Goal: Task Accomplishment & Management: Use online tool/utility

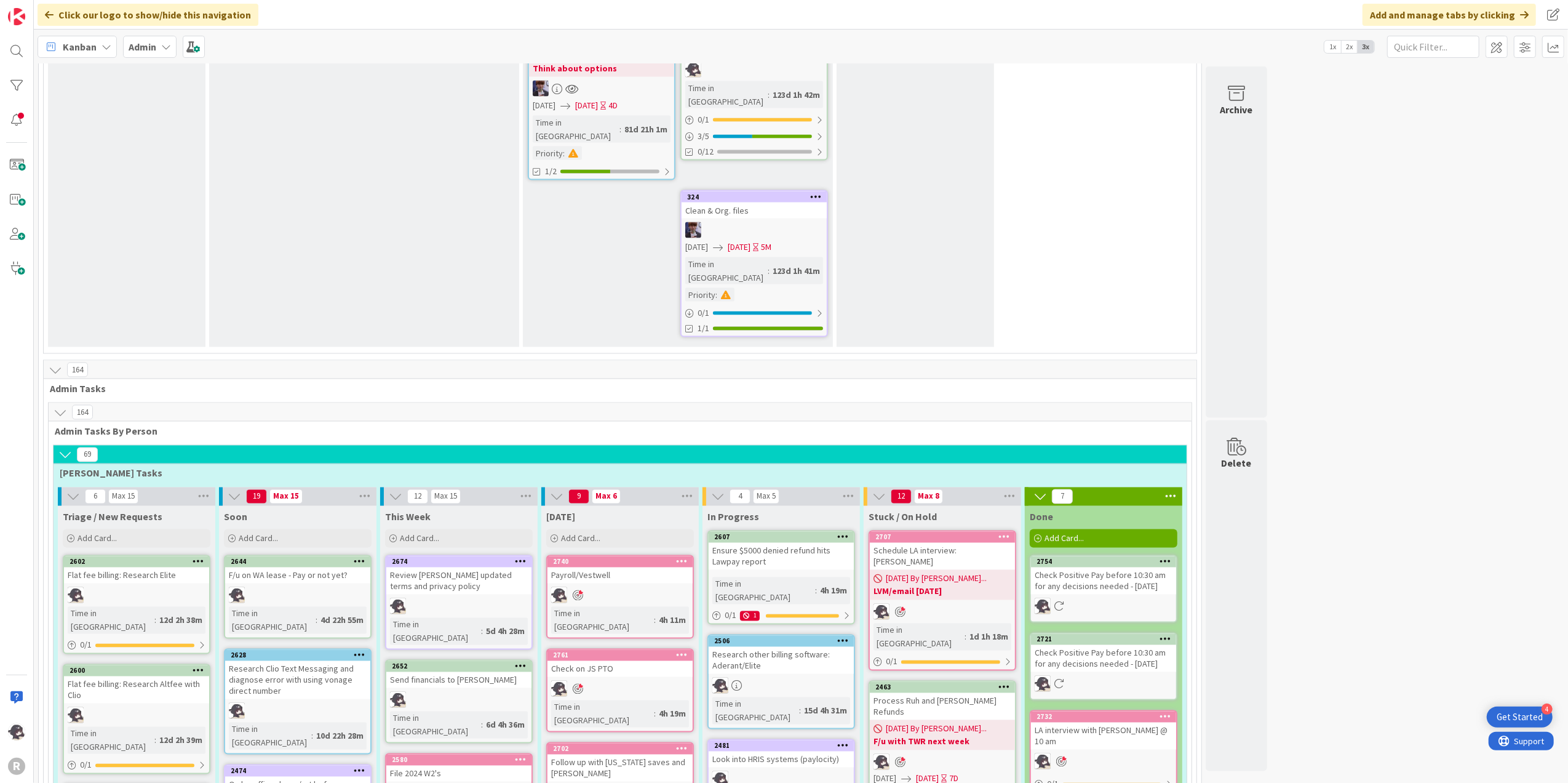
scroll to position [2133, 0]
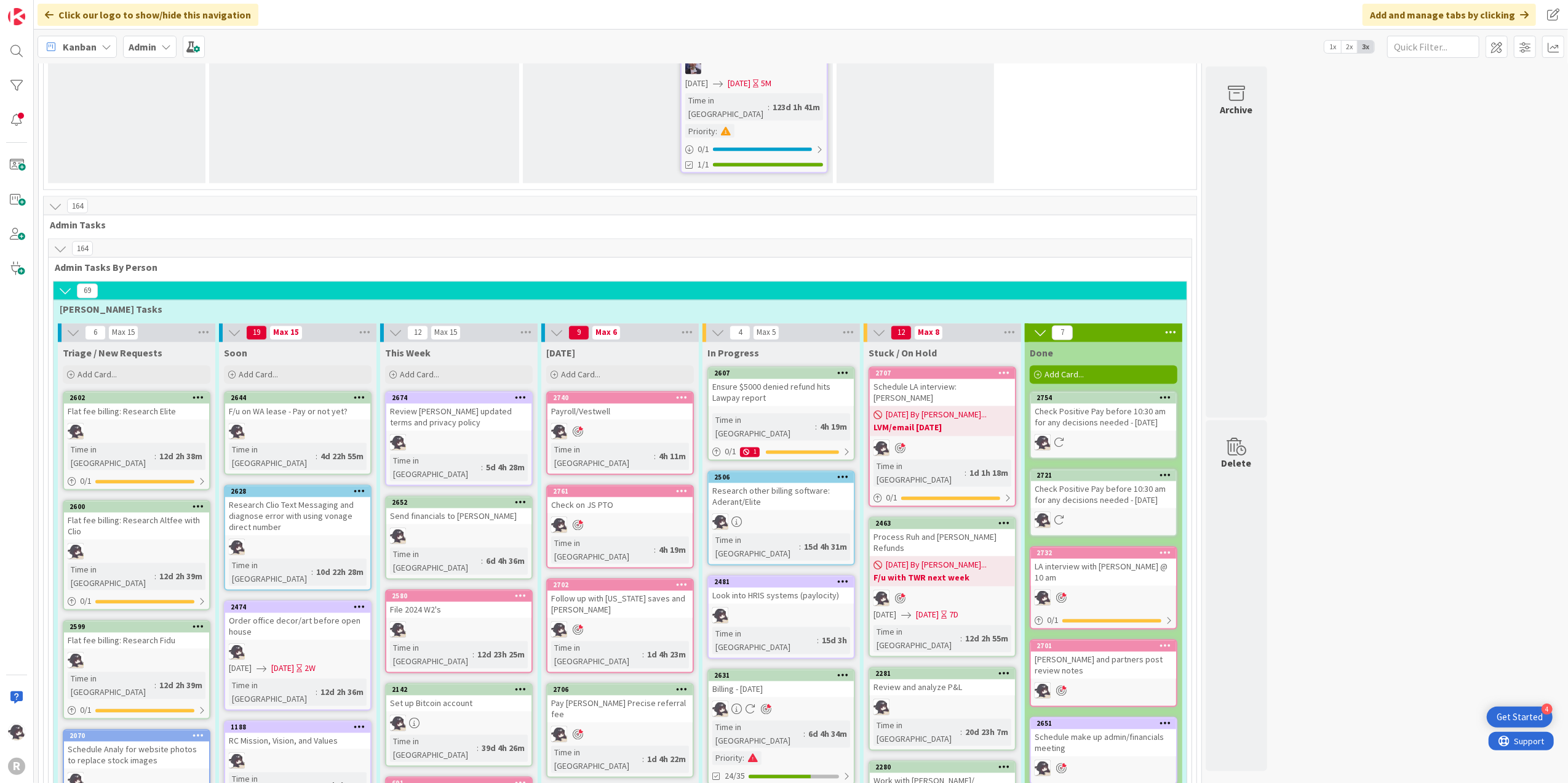
click at [572, 342] on div "[DATE] Add Card..." at bounding box center [619, 364] width 157 height 44
click at [572, 366] on div "Add Card..." at bounding box center [620, 375] width 148 height 19
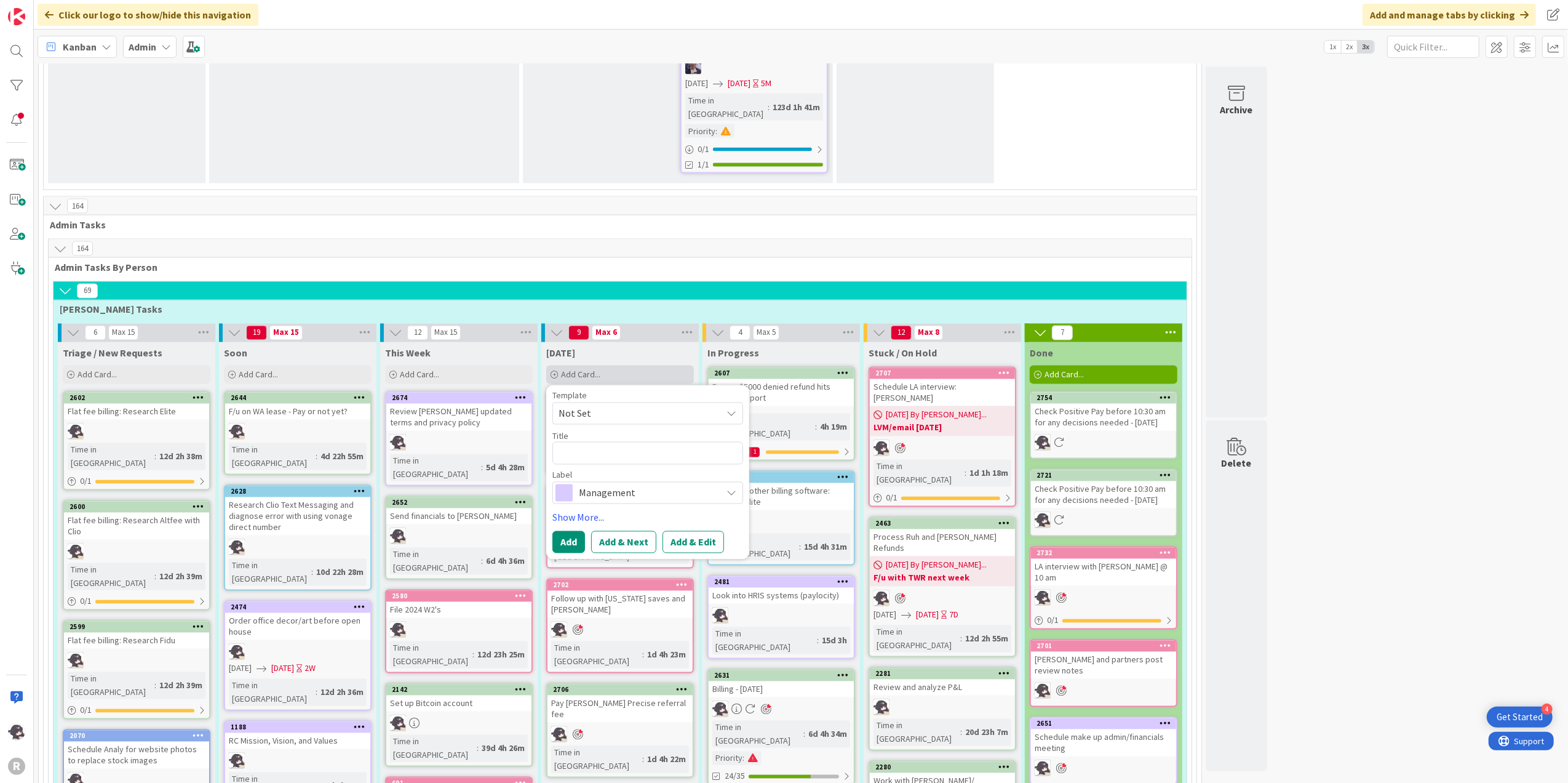
click at [630, 366] on div "Add Card..." at bounding box center [620, 375] width 148 height 19
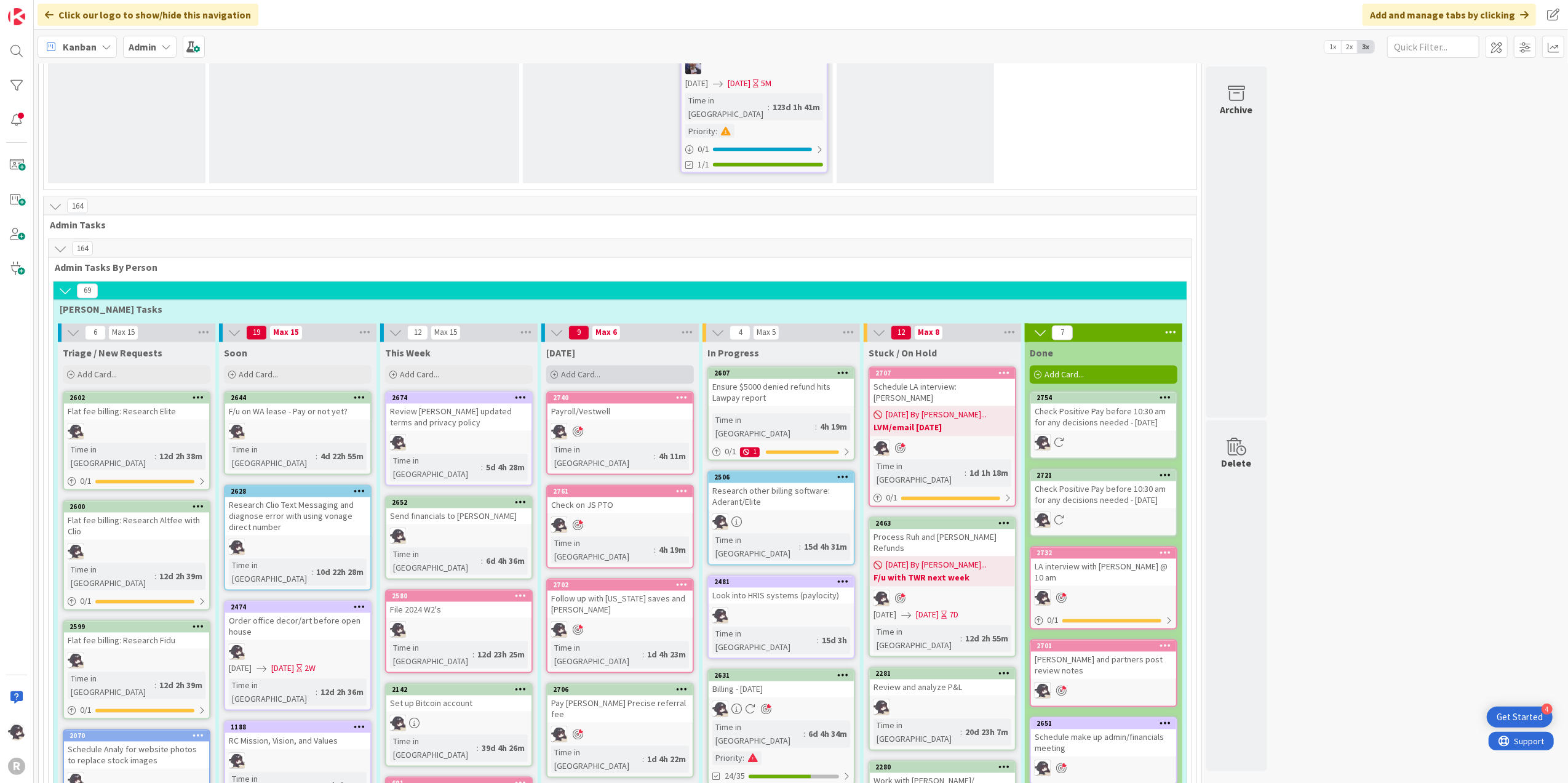
click at [619, 366] on div "Add Card..." at bounding box center [620, 375] width 148 height 19
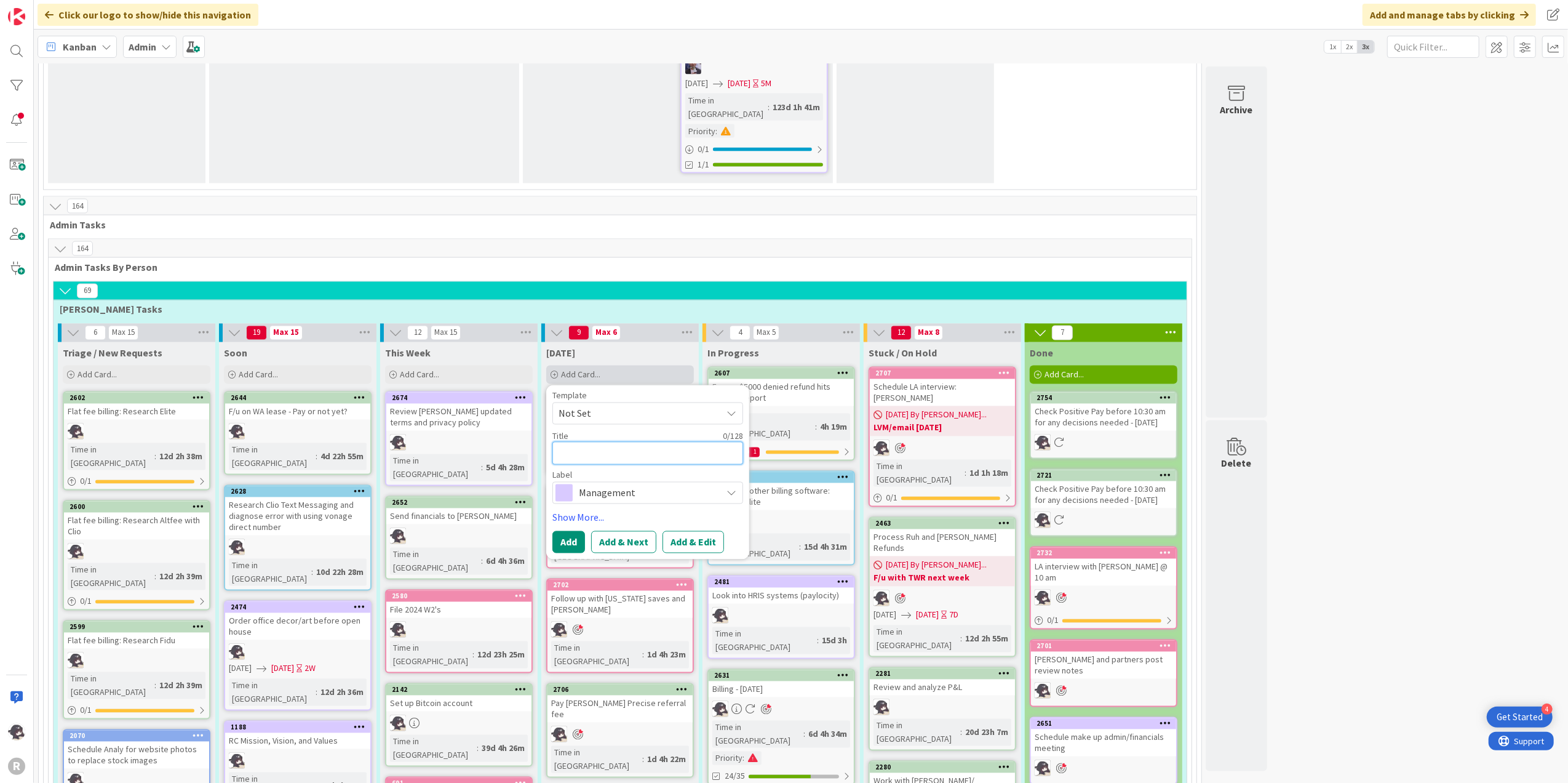
type textarea "x"
type textarea "H"
type textarea "x"
type textarea "HR"
type textarea "x"
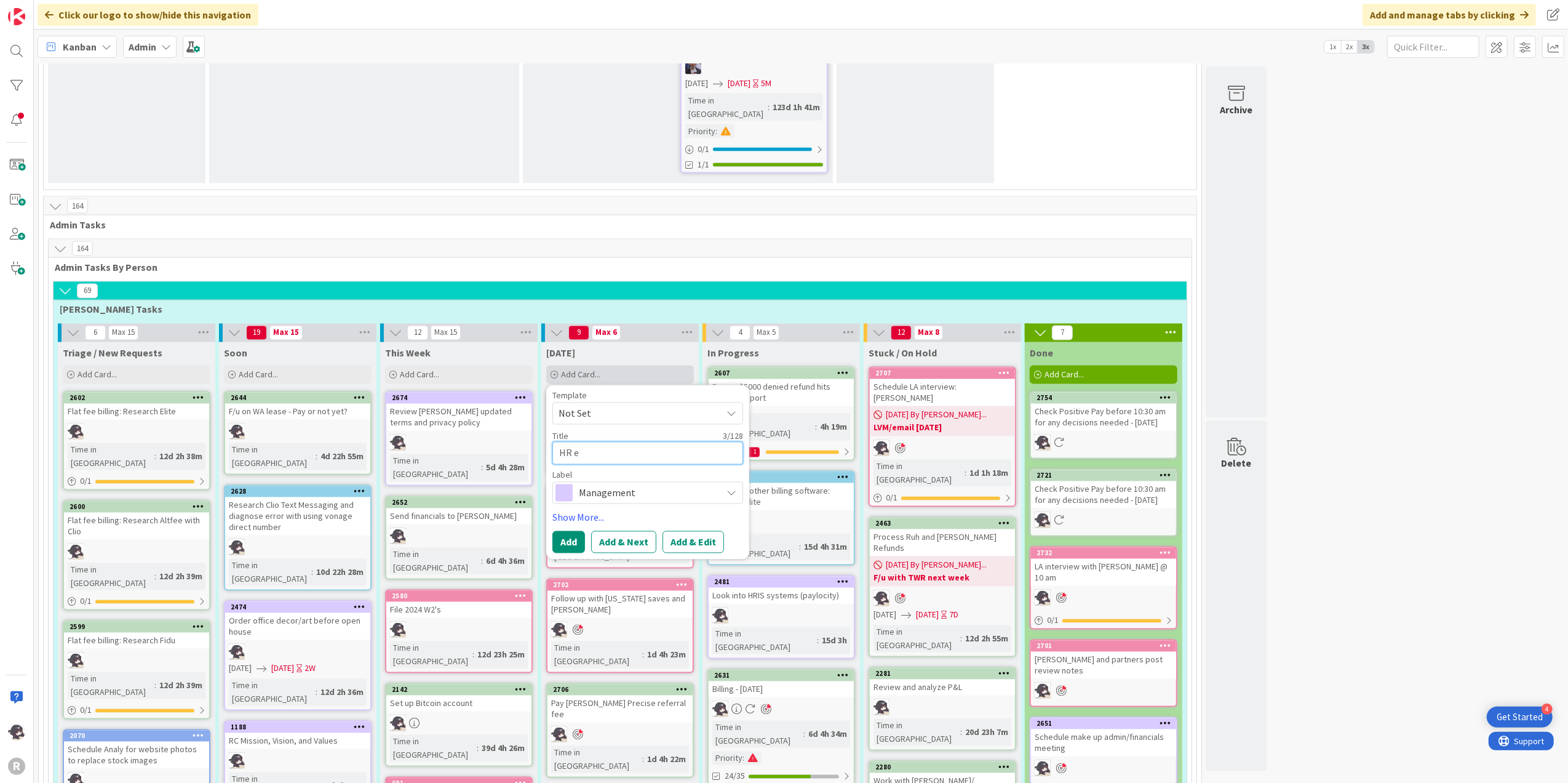
type textarea "HR em"
type textarea "x"
type textarea "HR ema"
type textarea "x"
type textarea "HR emai"
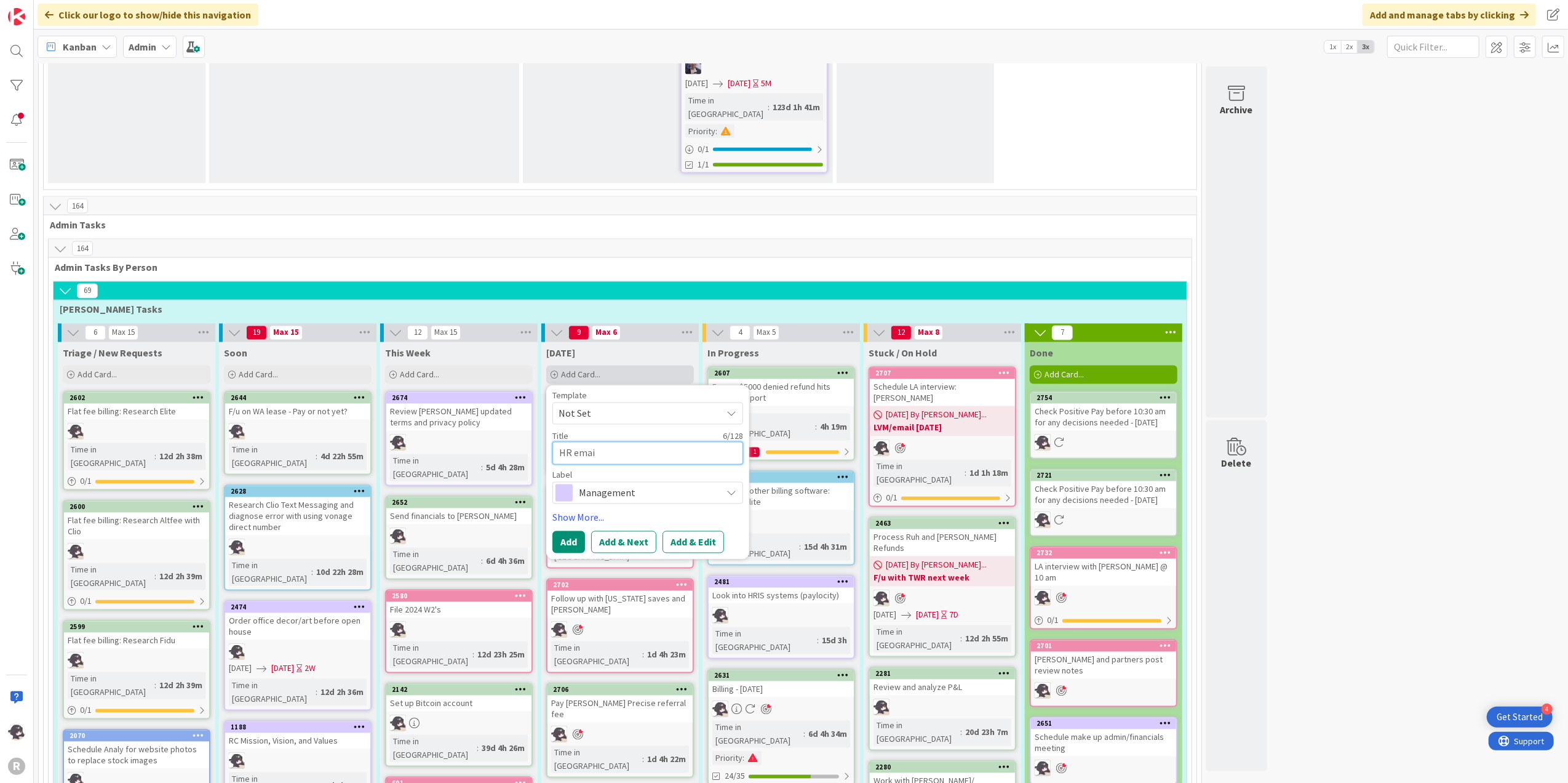
type textarea "x"
type textarea "HR email"
type textarea "x"
type textarea "HR email"
type textarea "x"
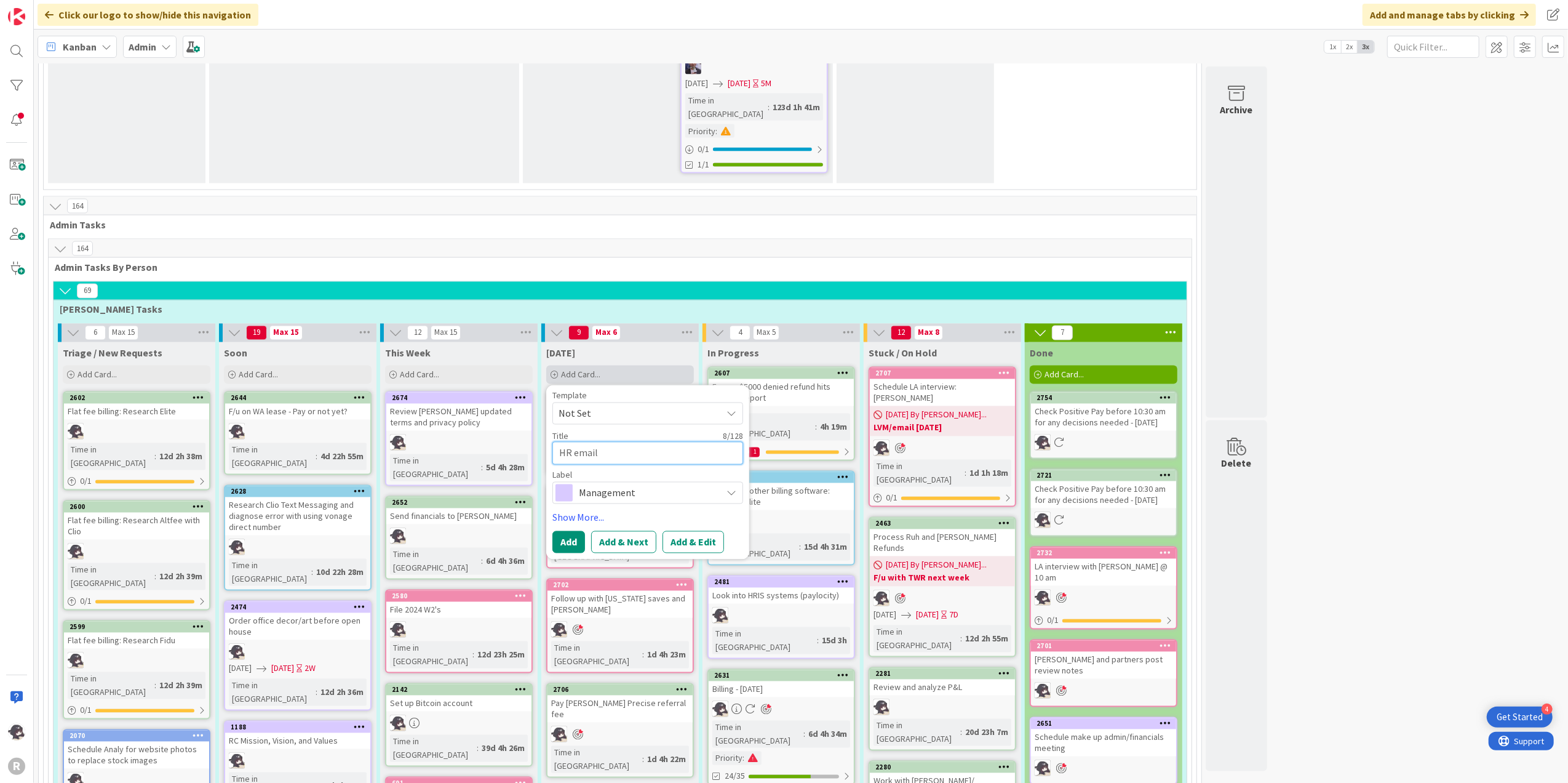
type textarea "HR email t"
type textarea "x"
type textarea "HR email to"
type textarea "x"
type textarea "HR email to"
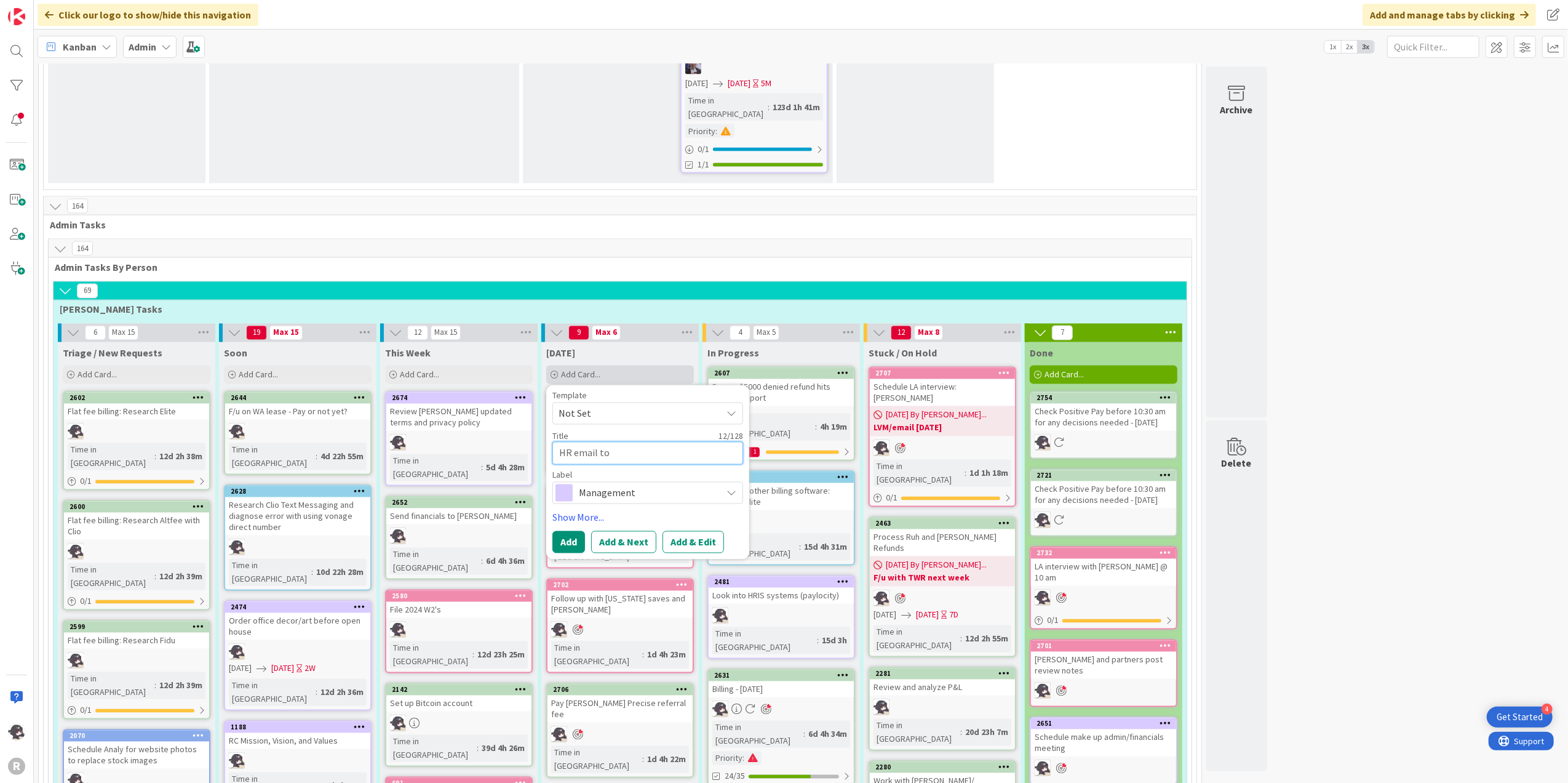
type textarea "x"
type textarea "HR email to B"
type textarea "x"
type textarea "HR email to Bu"
type textarea "x"
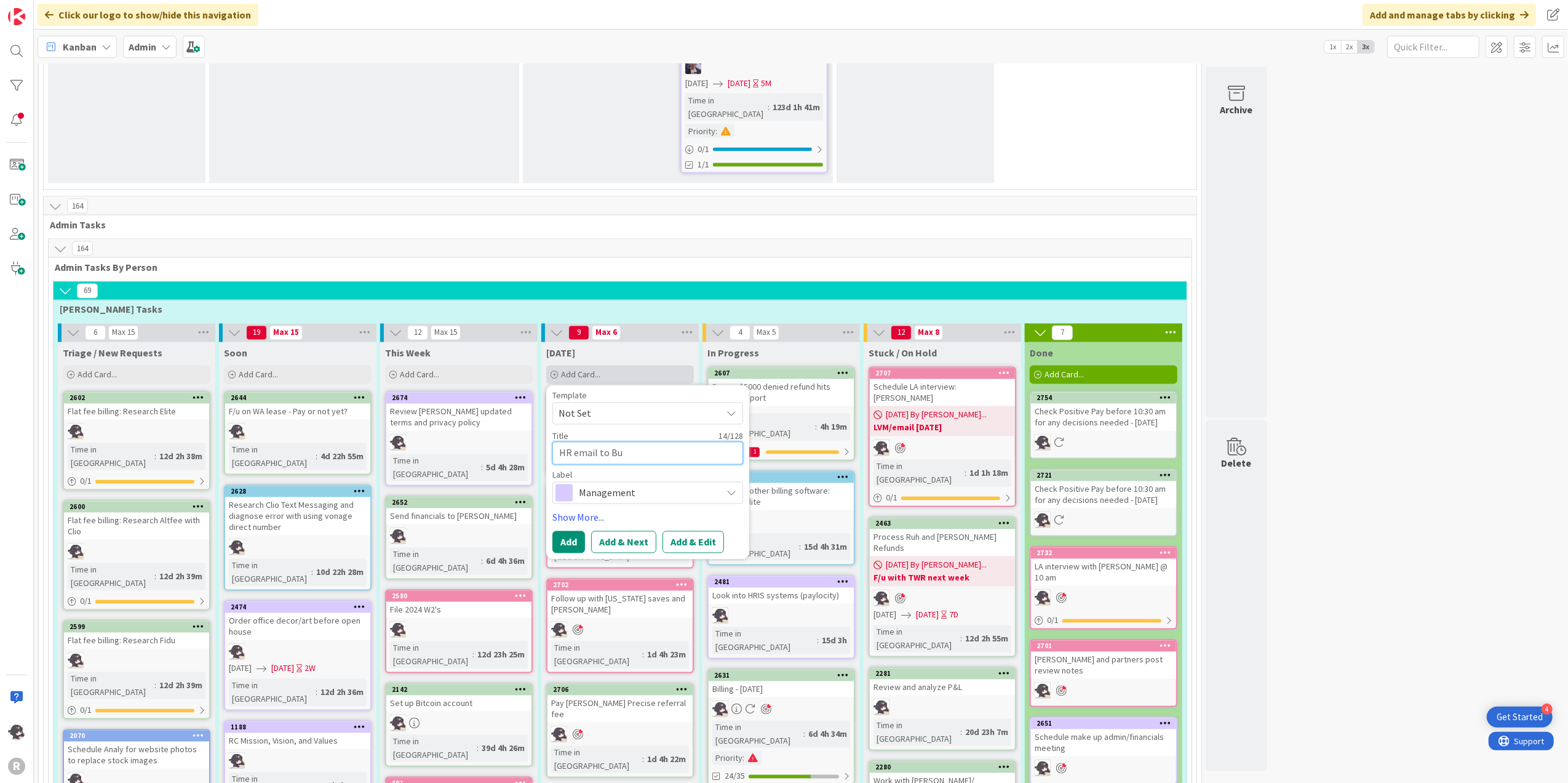
type textarea "HR email to B"
type textarea "x"
type textarea "HR email to"
type textarea "x"
type textarea "HR email to P"
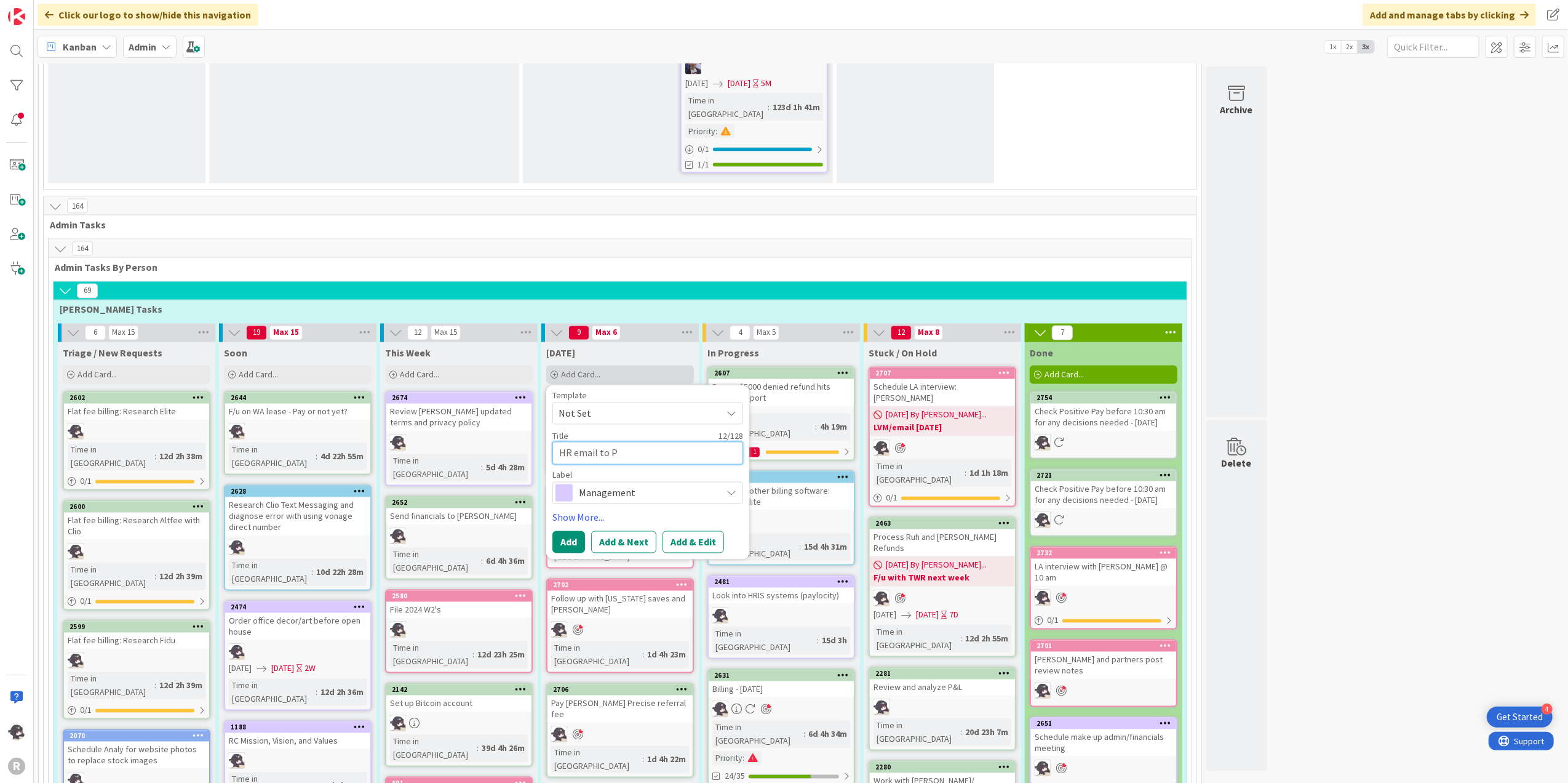
type textarea "x"
type textarea "HR email to Pau"
type textarea "x"
type textarea "HR email to [PERSON_NAME]"
click at [588, 510] on link "Show More..." at bounding box center [647, 517] width 190 height 15
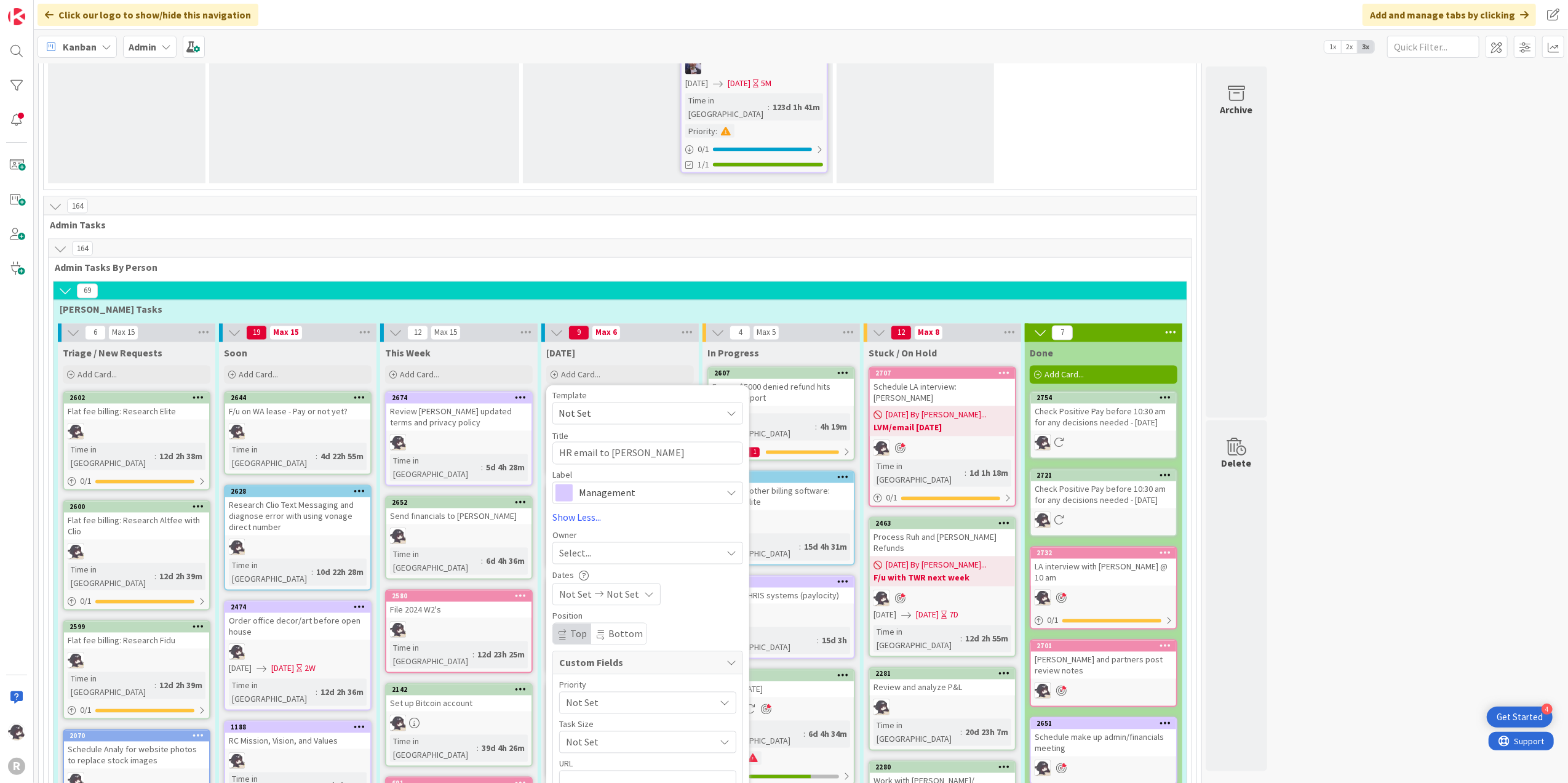
click at [624, 546] on div "Select..." at bounding box center [640, 553] width 163 height 15
click at [621, 624] on span "[PERSON_NAME]" at bounding box center [630, 634] width 60 height 19
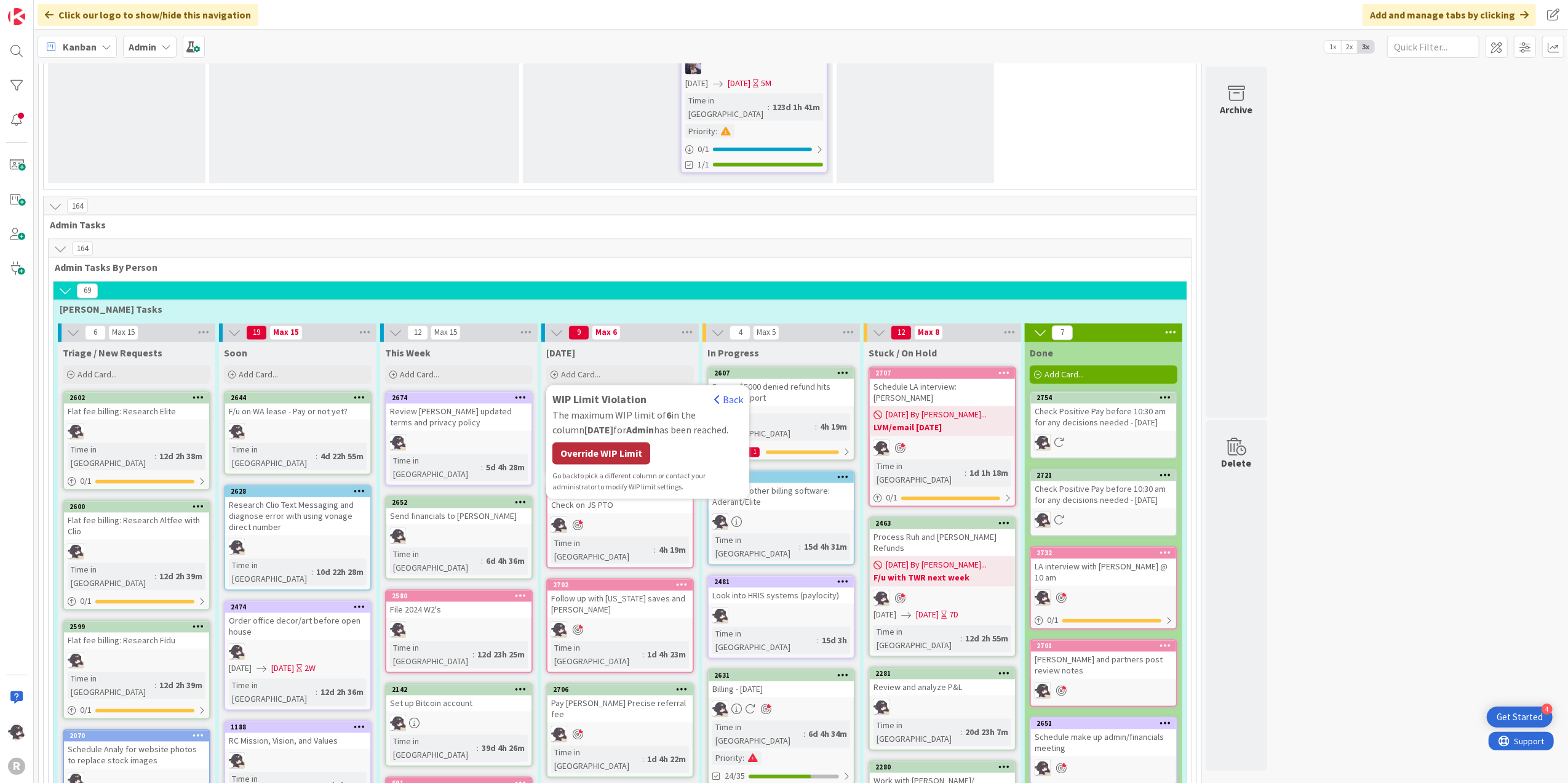
click at [610, 442] on div "Override WIP Limit" at bounding box center [601, 453] width 98 height 22
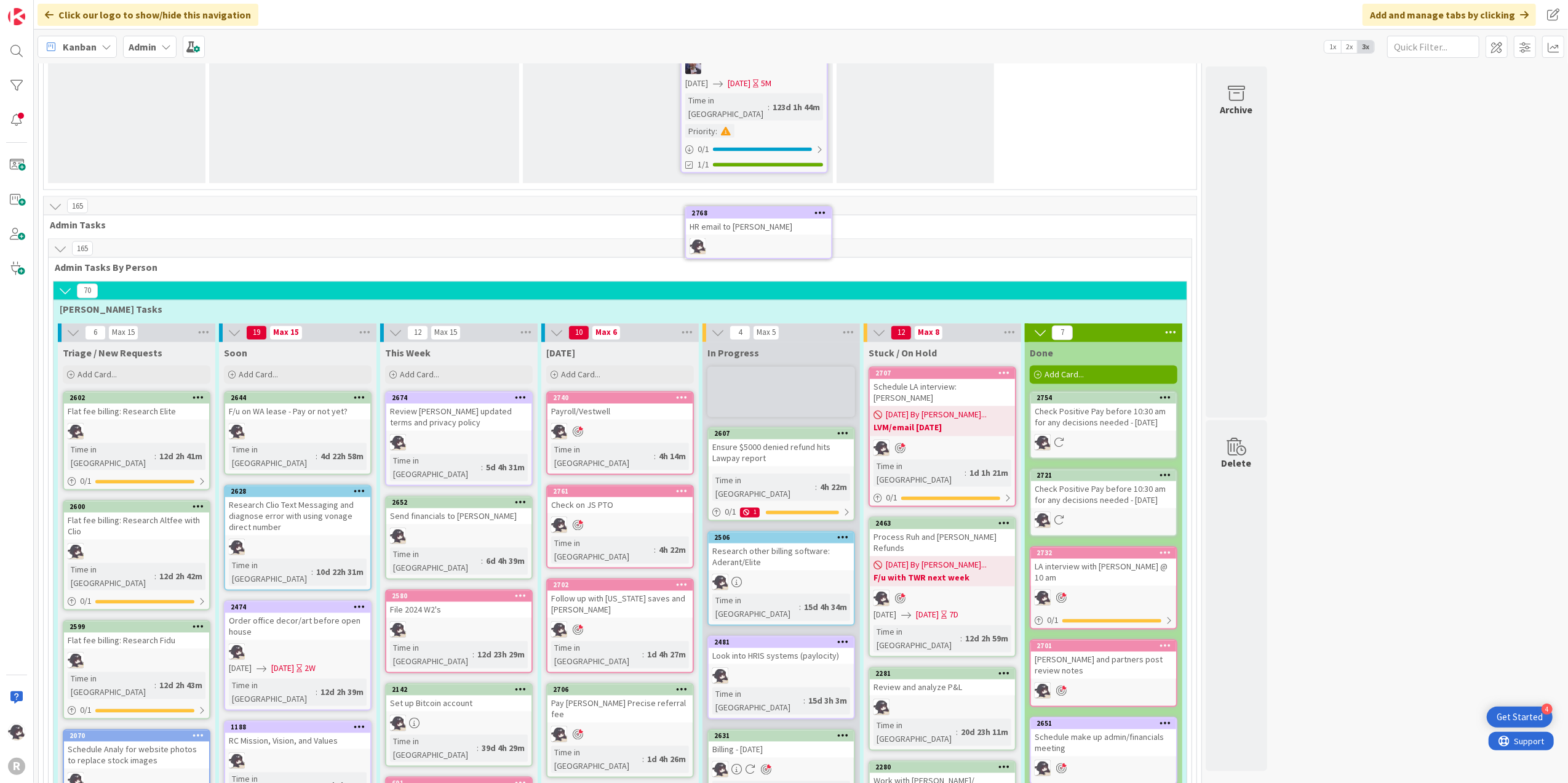
scroll to position [2125, 0]
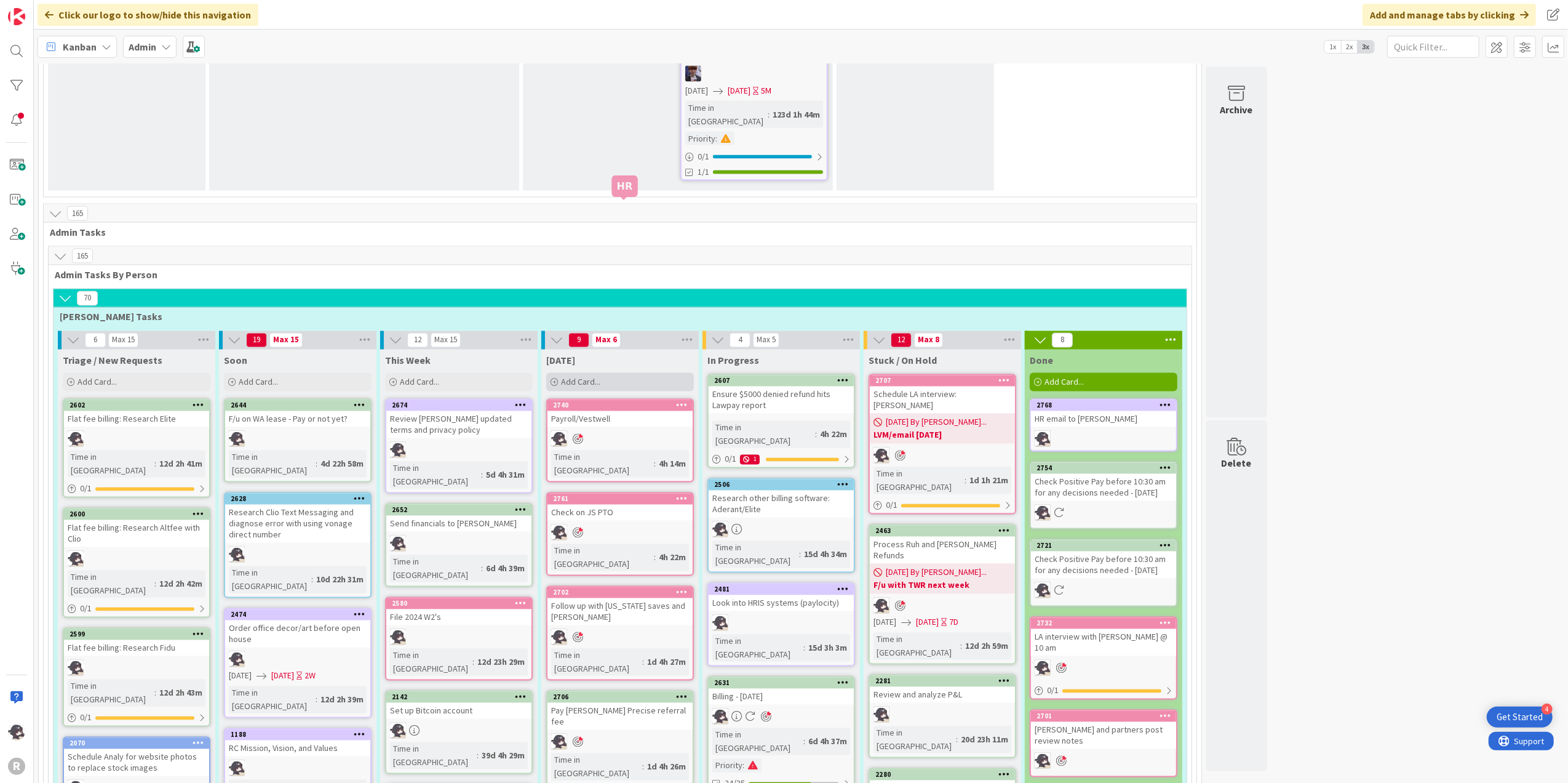
click at [630, 373] on div "Add Card..." at bounding box center [620, 382] width 148 height 19
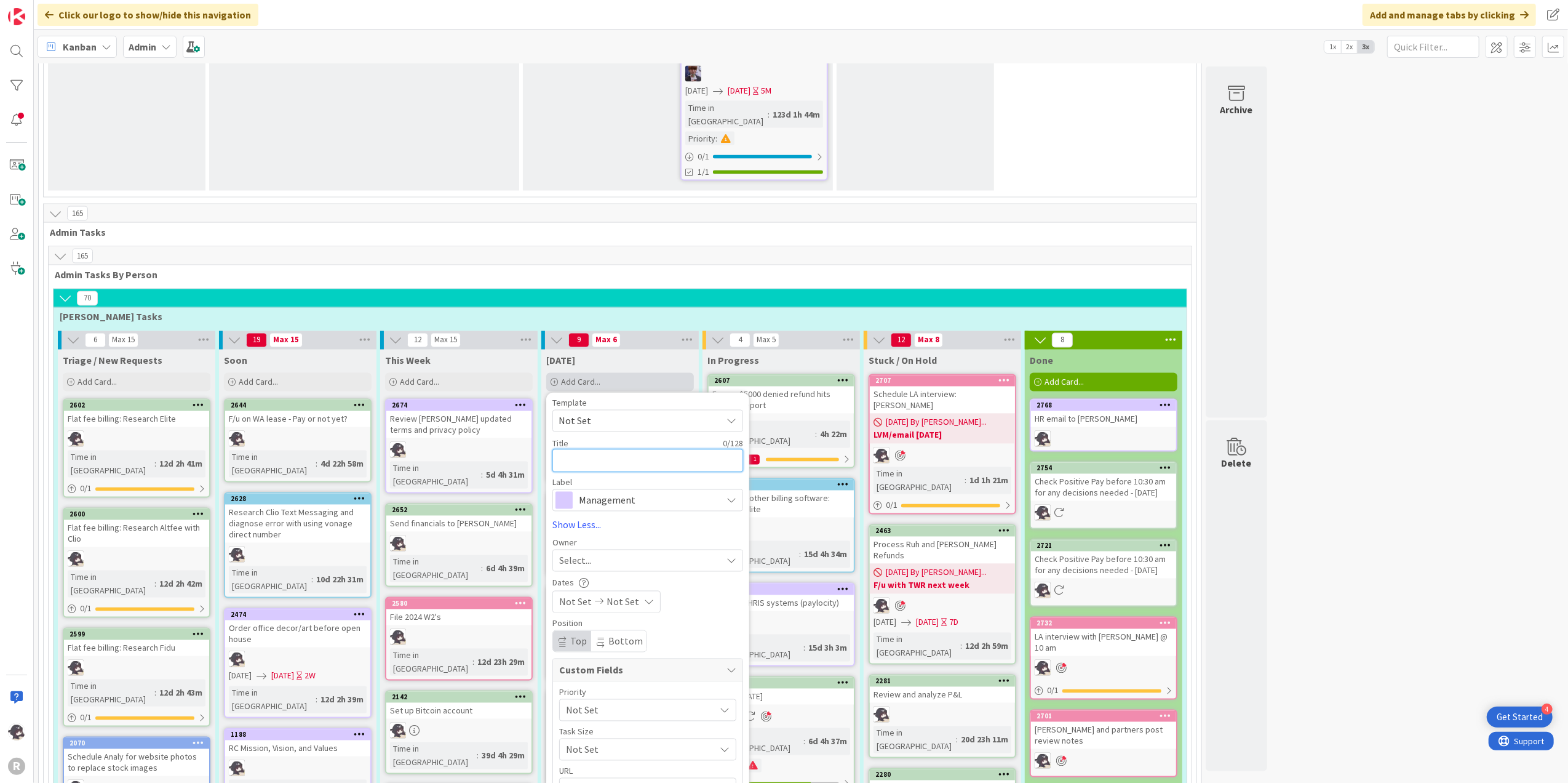
type textarea "x"
type textarea "S"
type textarea "x"
type textarea "Se"
type textarea "x"
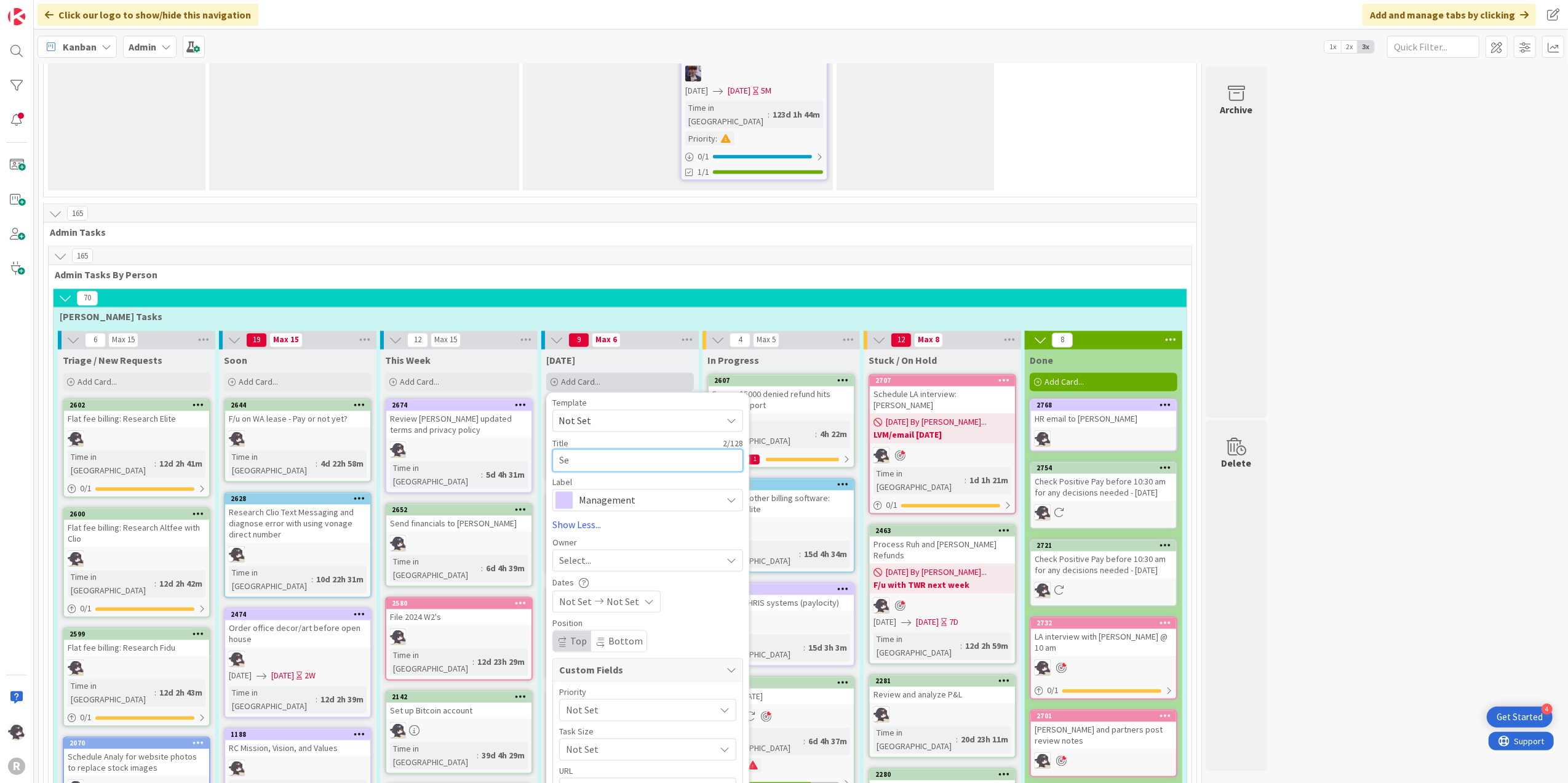
type textarea "Sep"
type textarea "x"
type textarea "Sept"
type textarea "x"
type textarea "Septe"
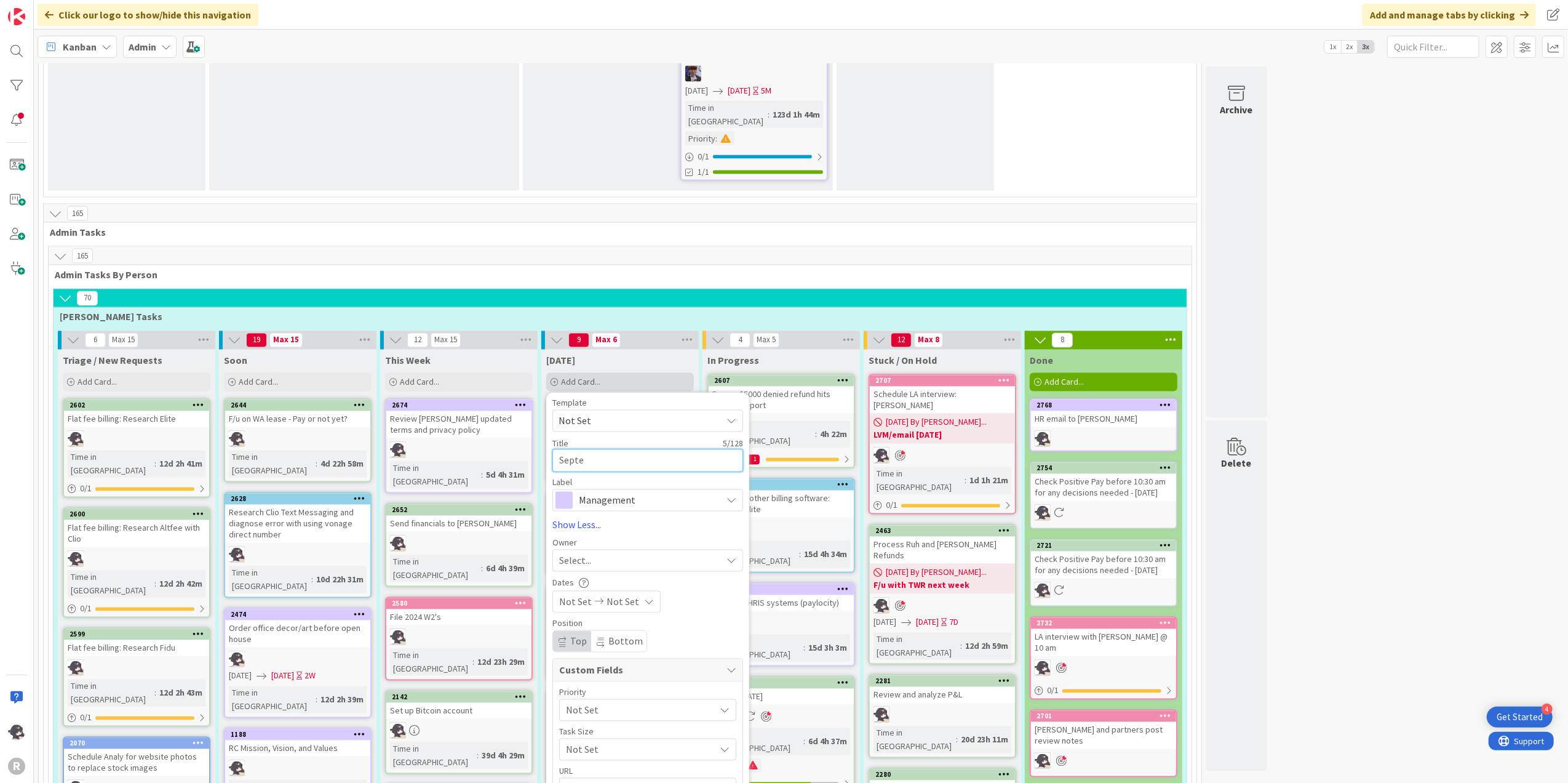
type textarea "x"
type textarea "Septem"
type textarea "x"
type textarea "Septemb"
type textarea "x"
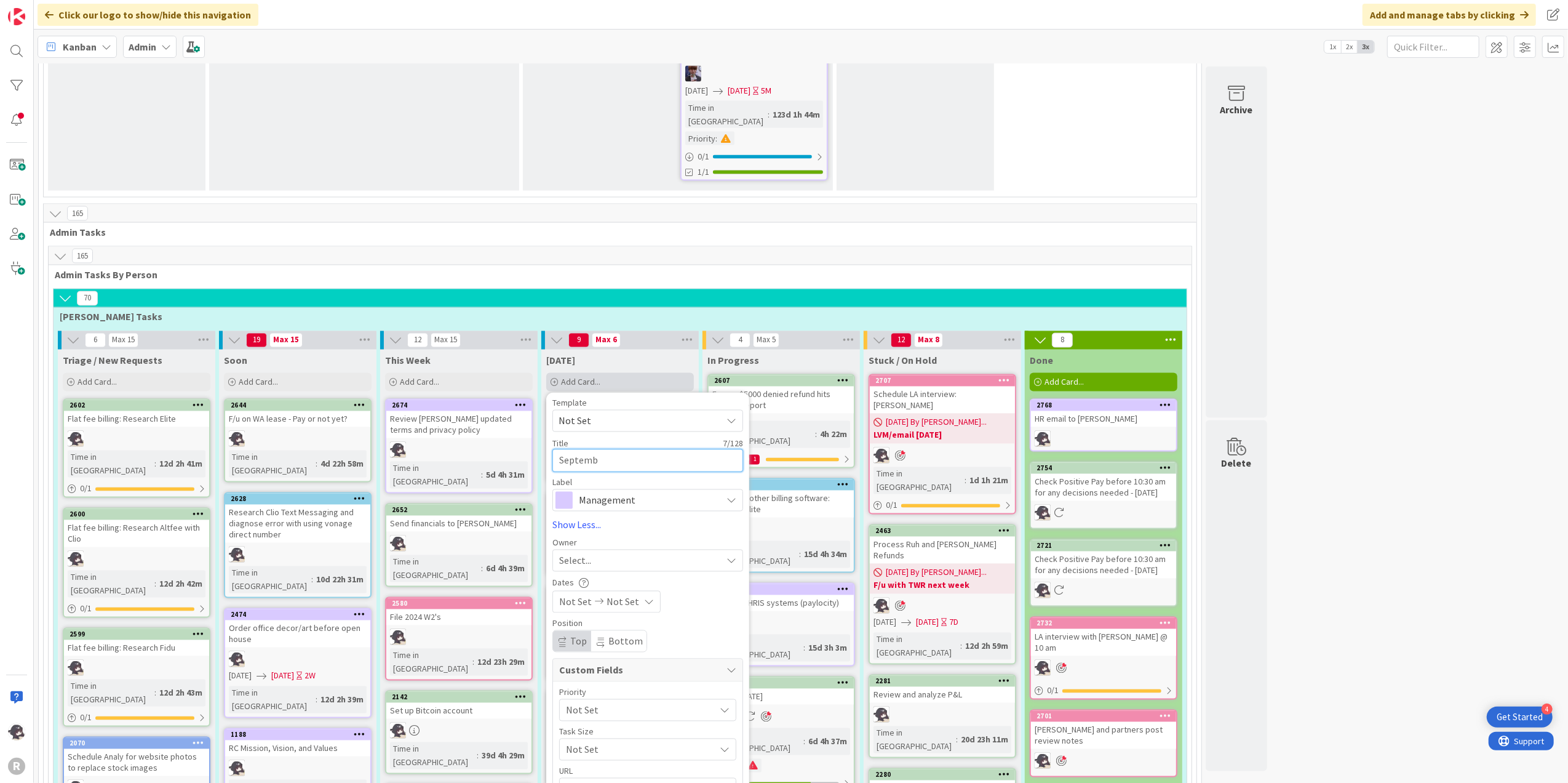
type textarea "Septembe"
type textarea "x"
type textarea "September"
type textarea "x"
type textarea "September d"
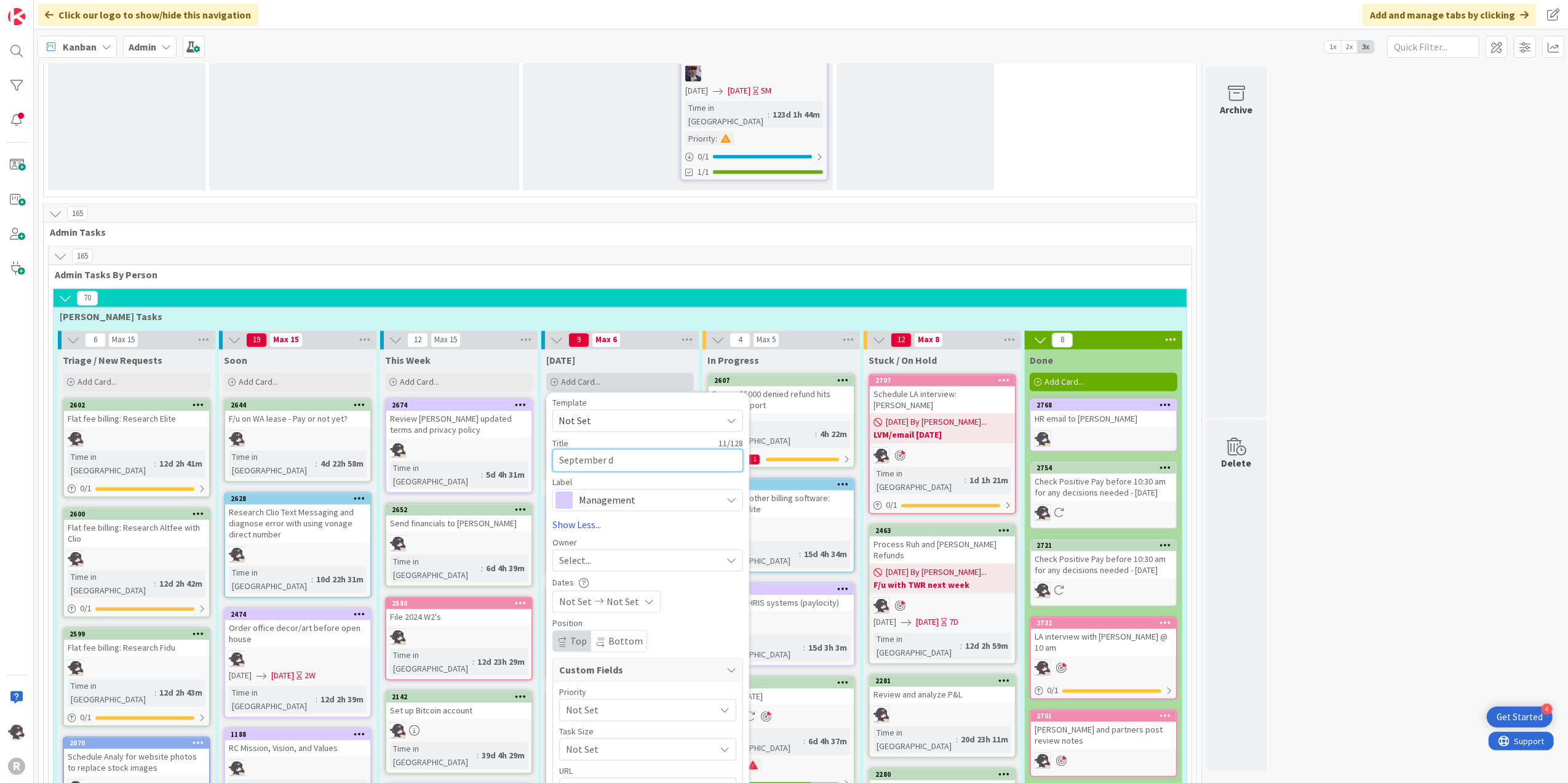
type textarea "x"
type textarea "September di"
type textarea "x"
type textarea "September dis"
type textarea "x"
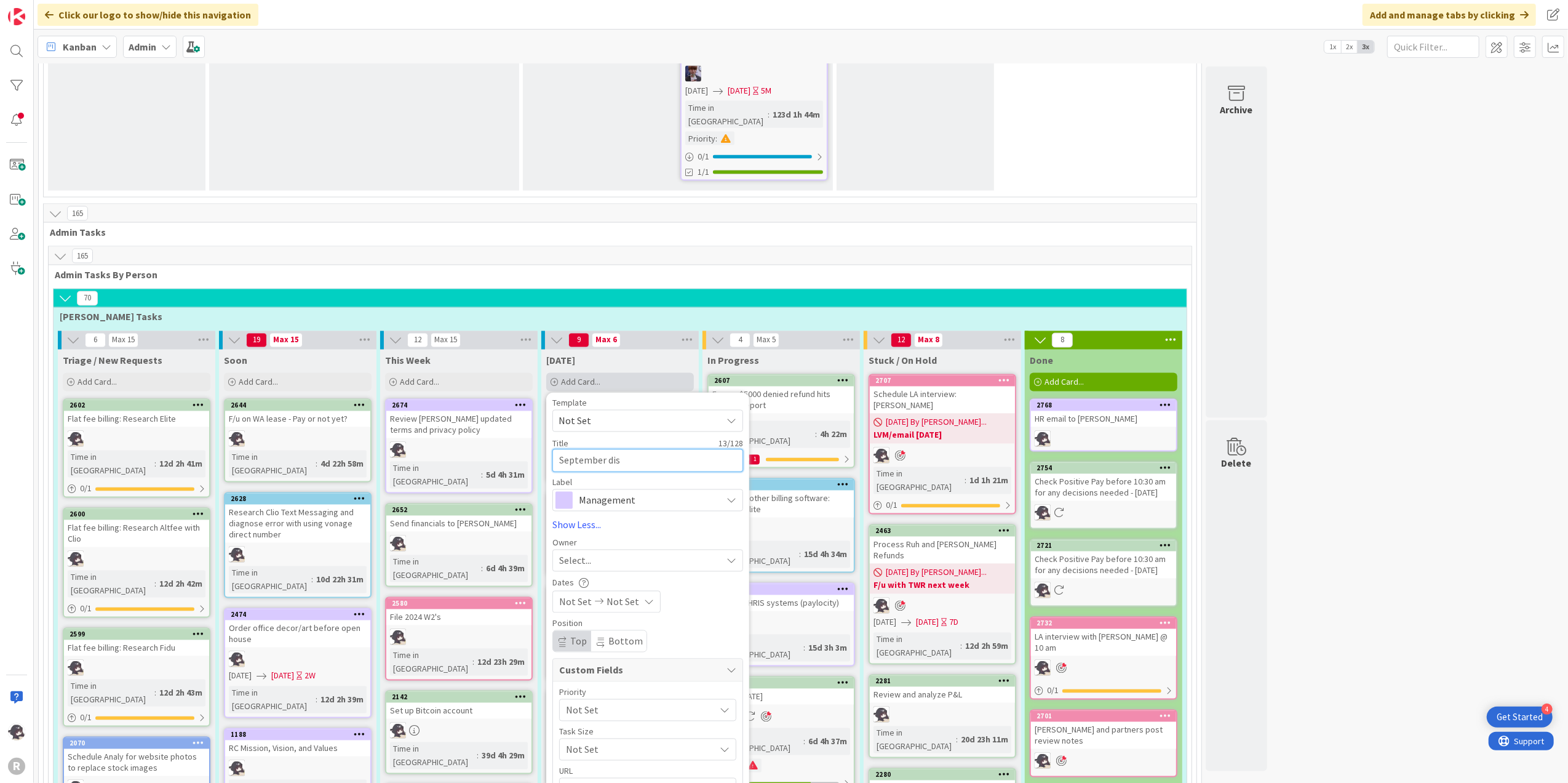
type textarea "September disb"
type textarea "x"
type textarea "September disbu"
type textarea "x"
type textarea "September disbur"
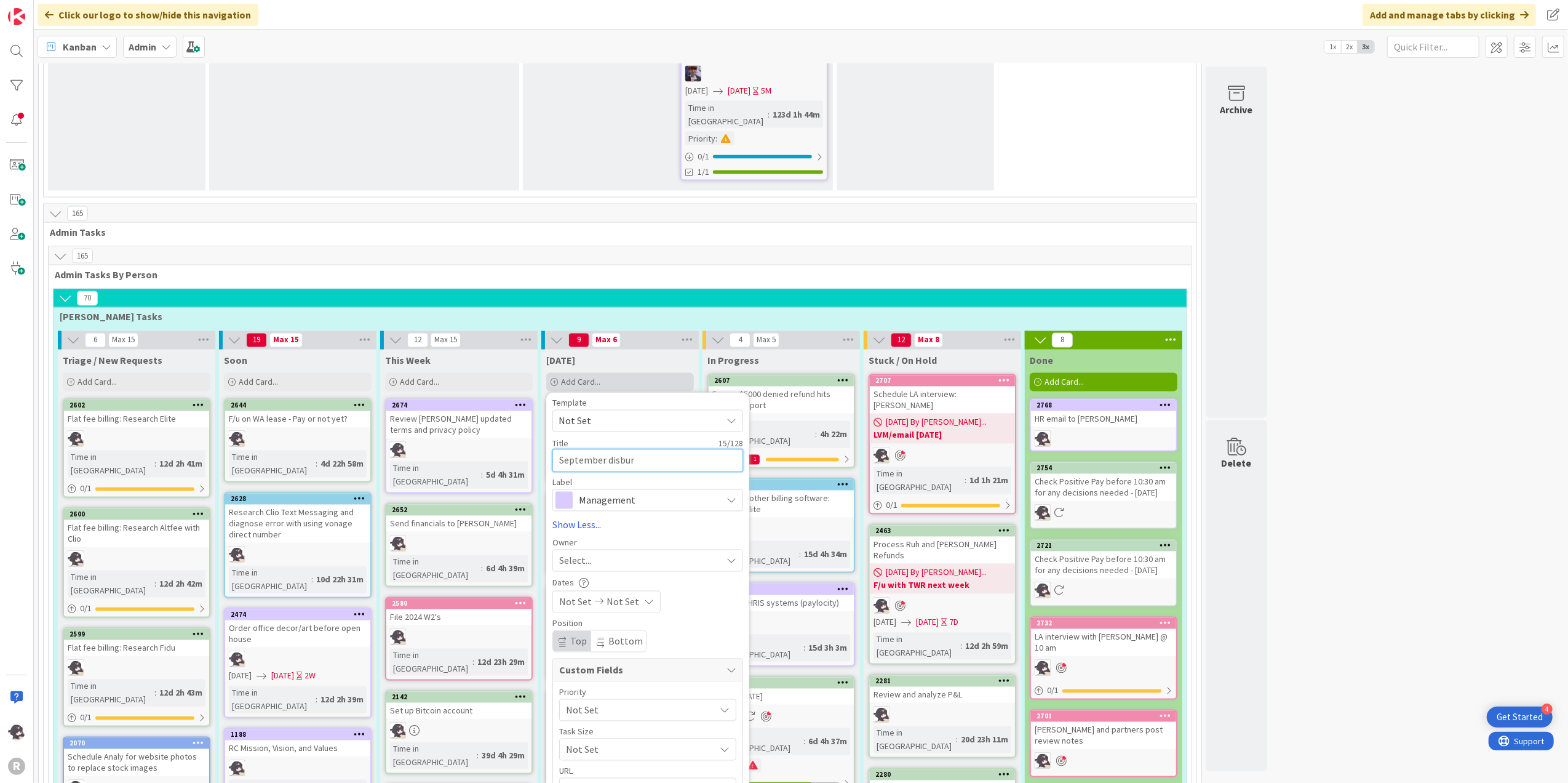
type textarea "x"
type textarea "September disburse"
type textarea "x"
type textarea "September disbursem"
type textarea "x"
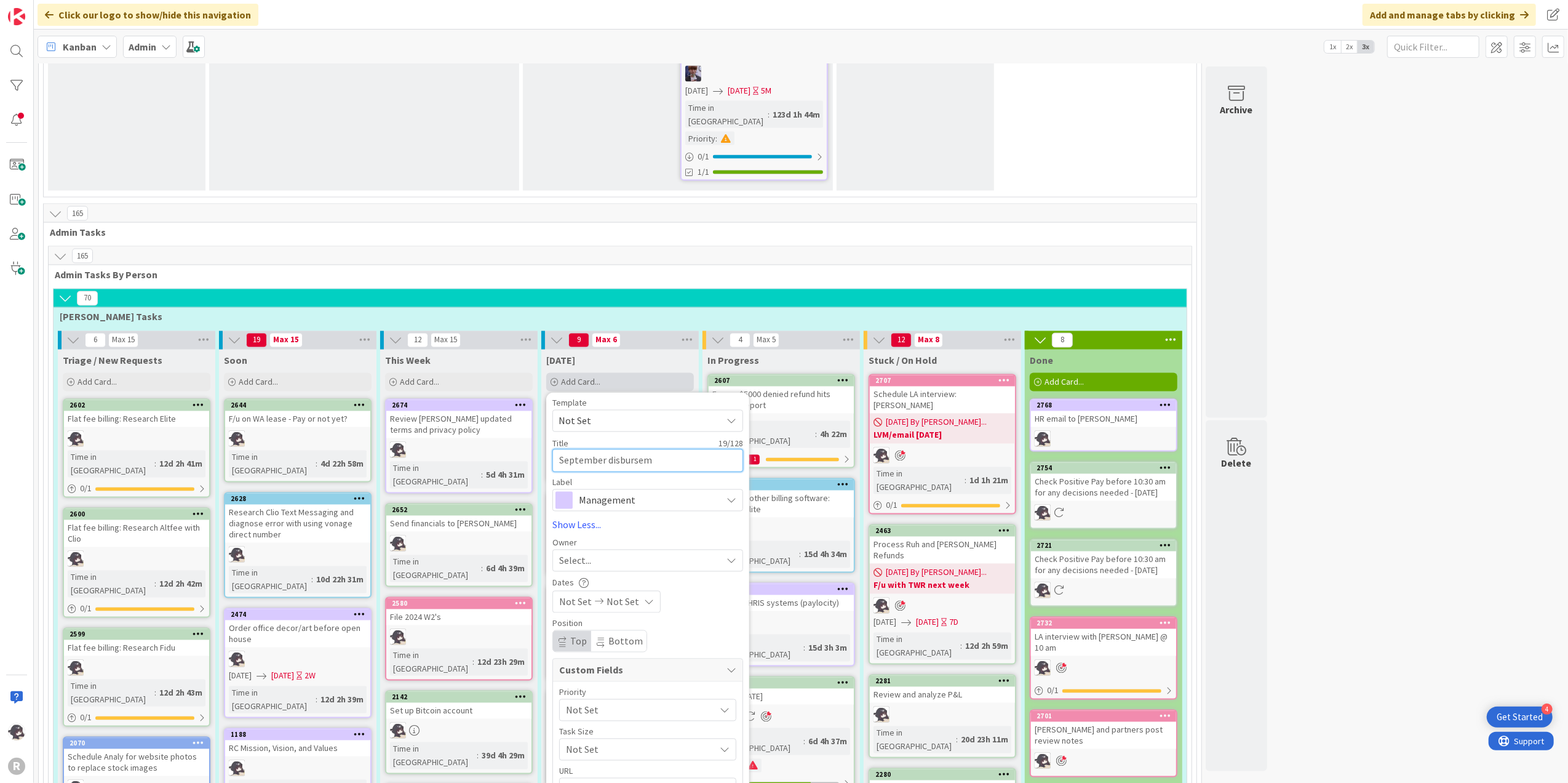
type textarea "September disburseme"
type textarea "x"
type textarea "September disbursemen"
type textarea "x"
type textarea "September disbursement"
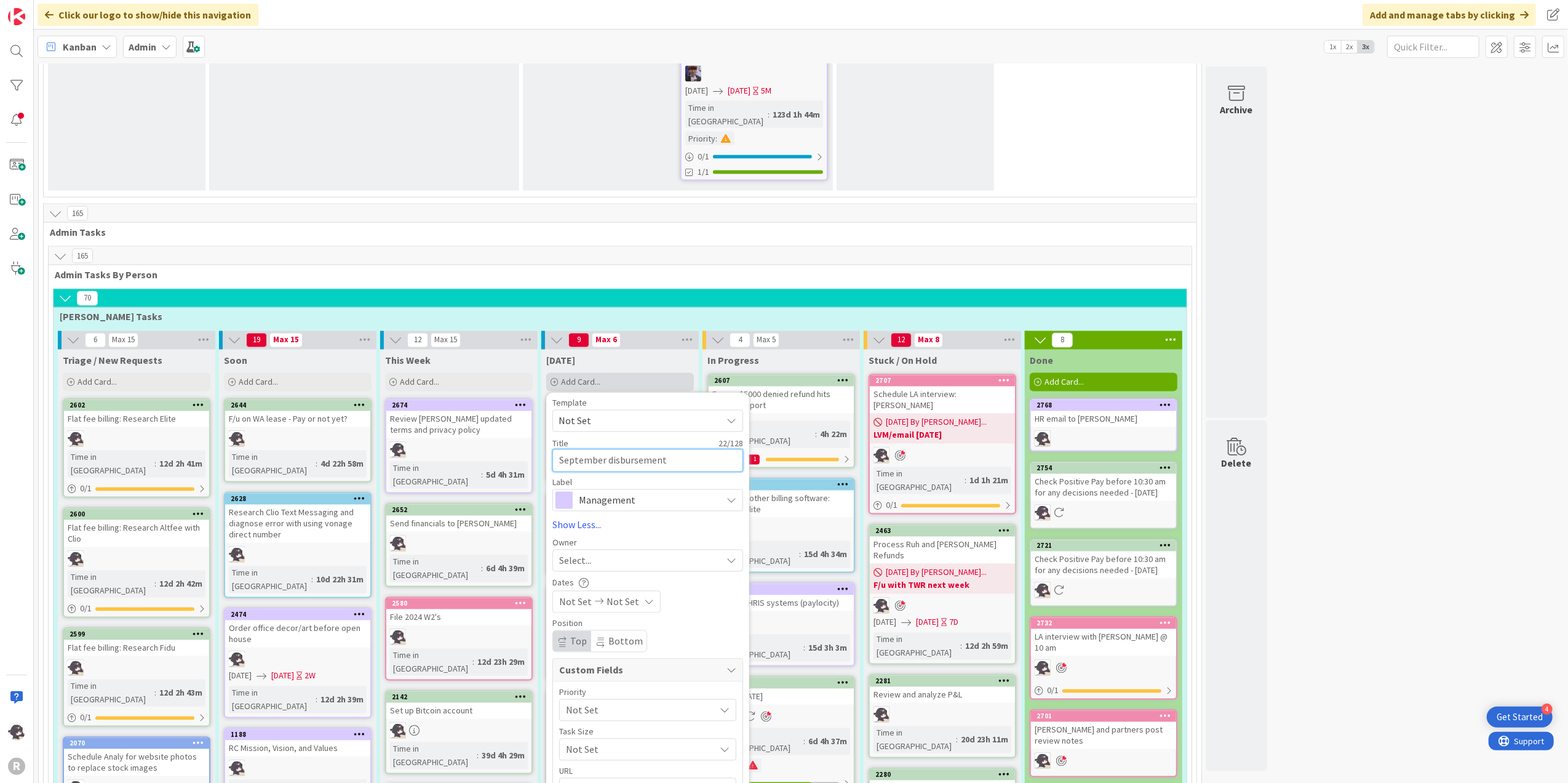
type textarea "x"
type textarea "September disbursements"
click at [593, 553] on div "Select..." at bounding box center [640, 560] width 163 height 15
click at [606, 631] on span "[PERSON_NAME]" at bounding box center [630, 640] width 60 height 19
click at [633, 492] on span "Management" at bounding box center [647, 500] width 136 height 17
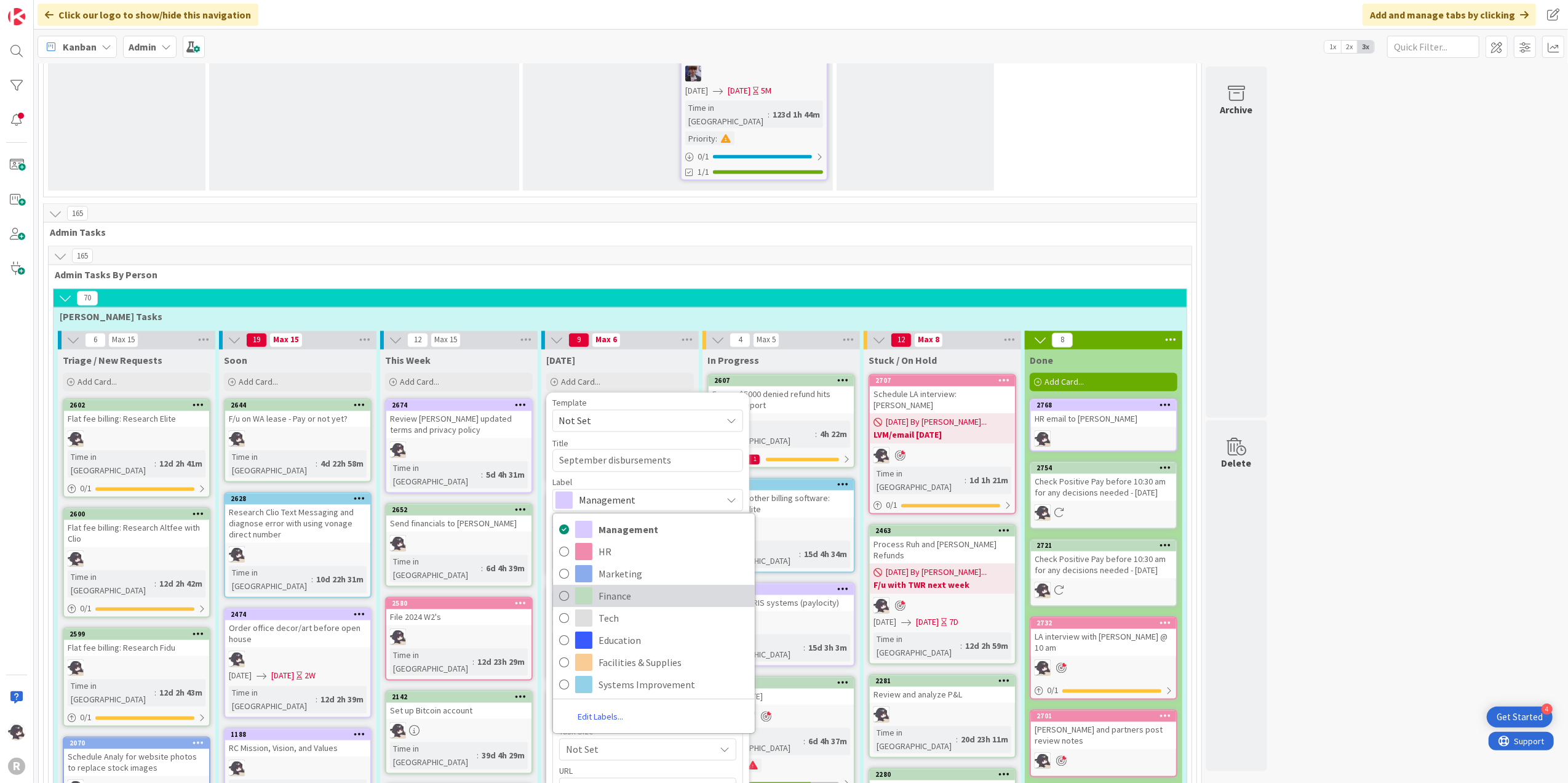
click at [633, 586] on span "Finance" at bounding box center [674, 596] width 150 height 19
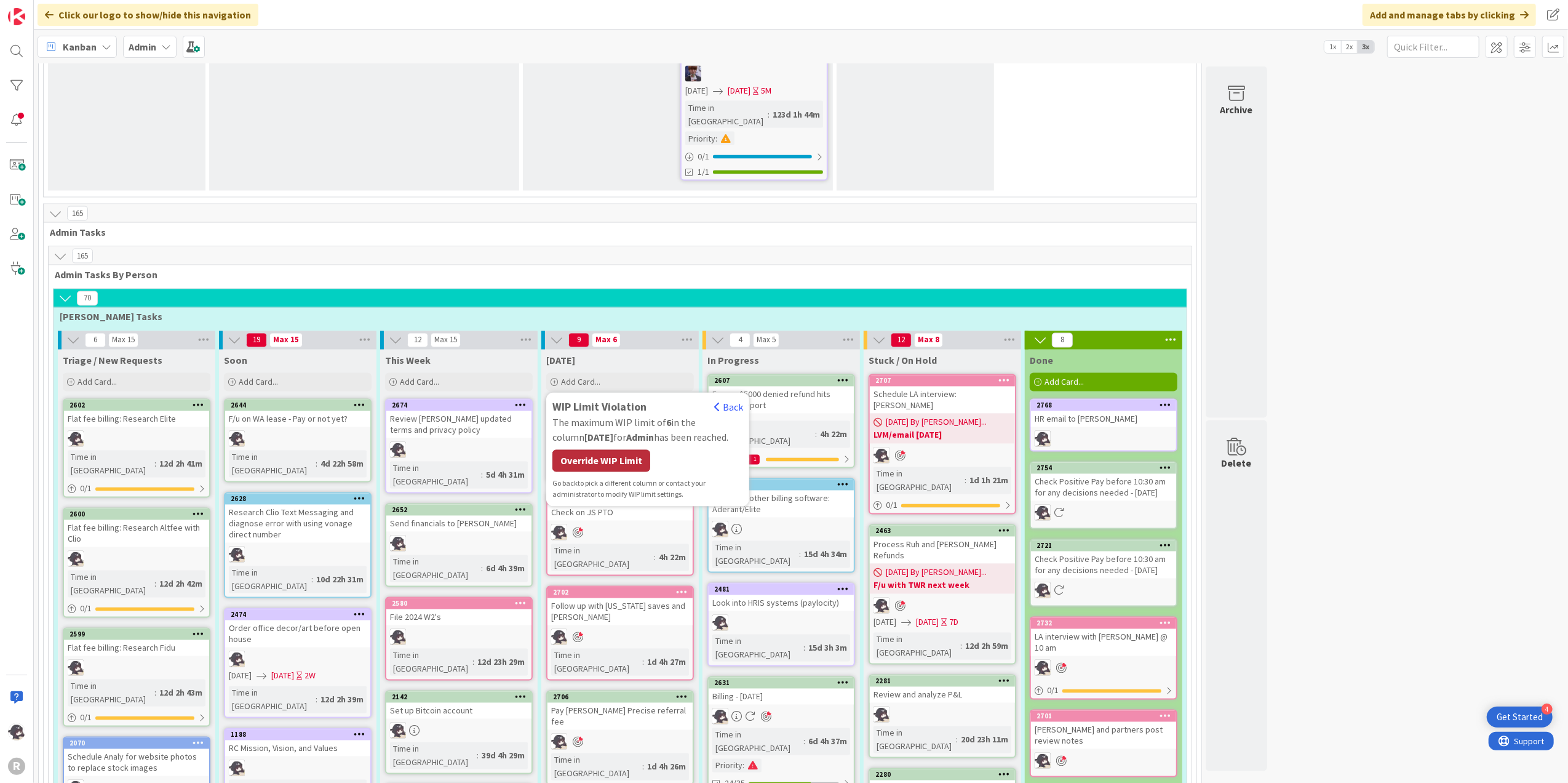
click at [606, 450] on div "Override WIP Limit" at bounding box center [601, 461] width 98 height 22
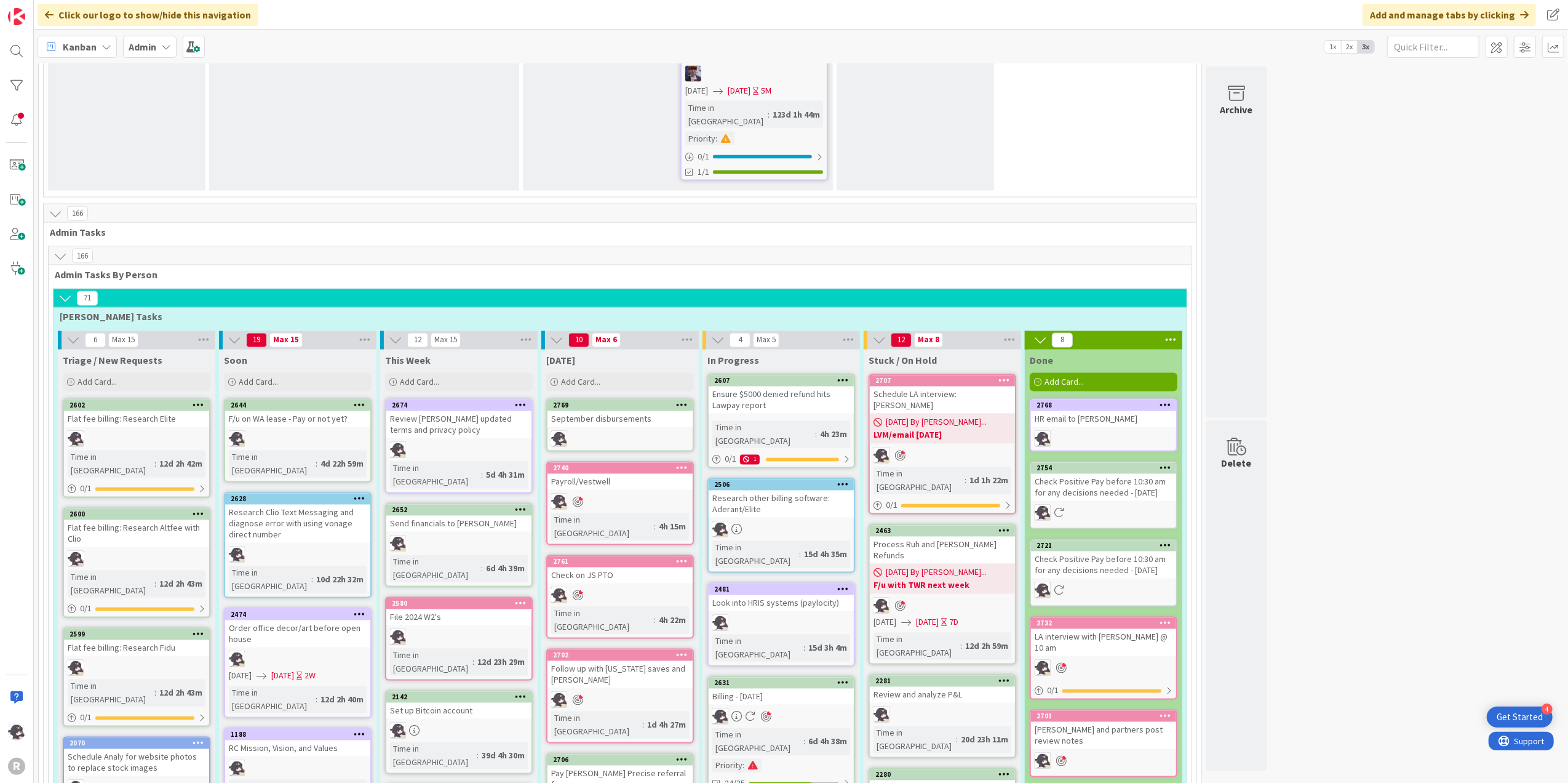
click at [685, 400] on icon at bounding box center [681, 404] width 12 height 9
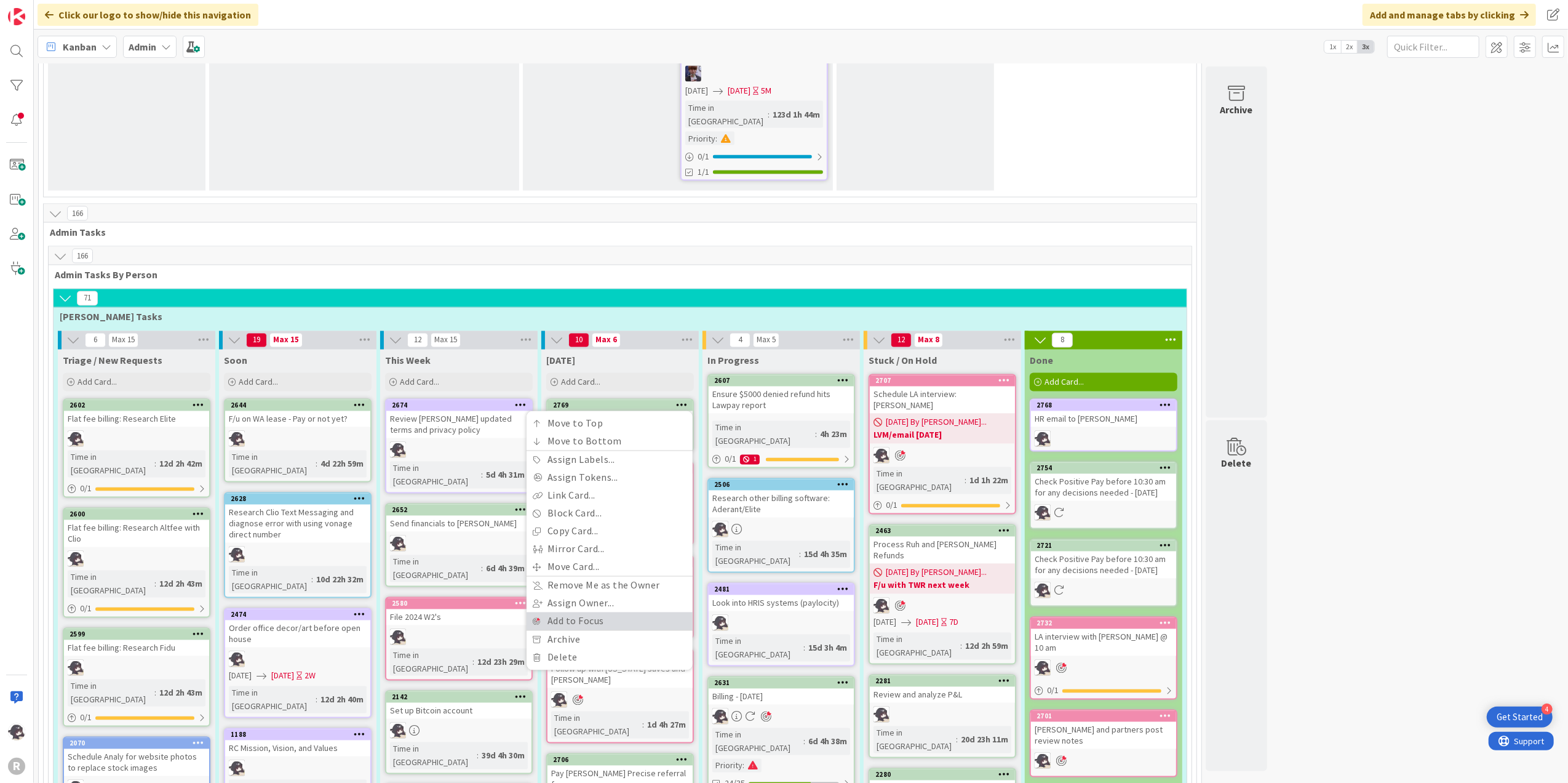
click at [585, 613] on link "Add to Focus" at bounding box center [609, 621] width 166 height 18
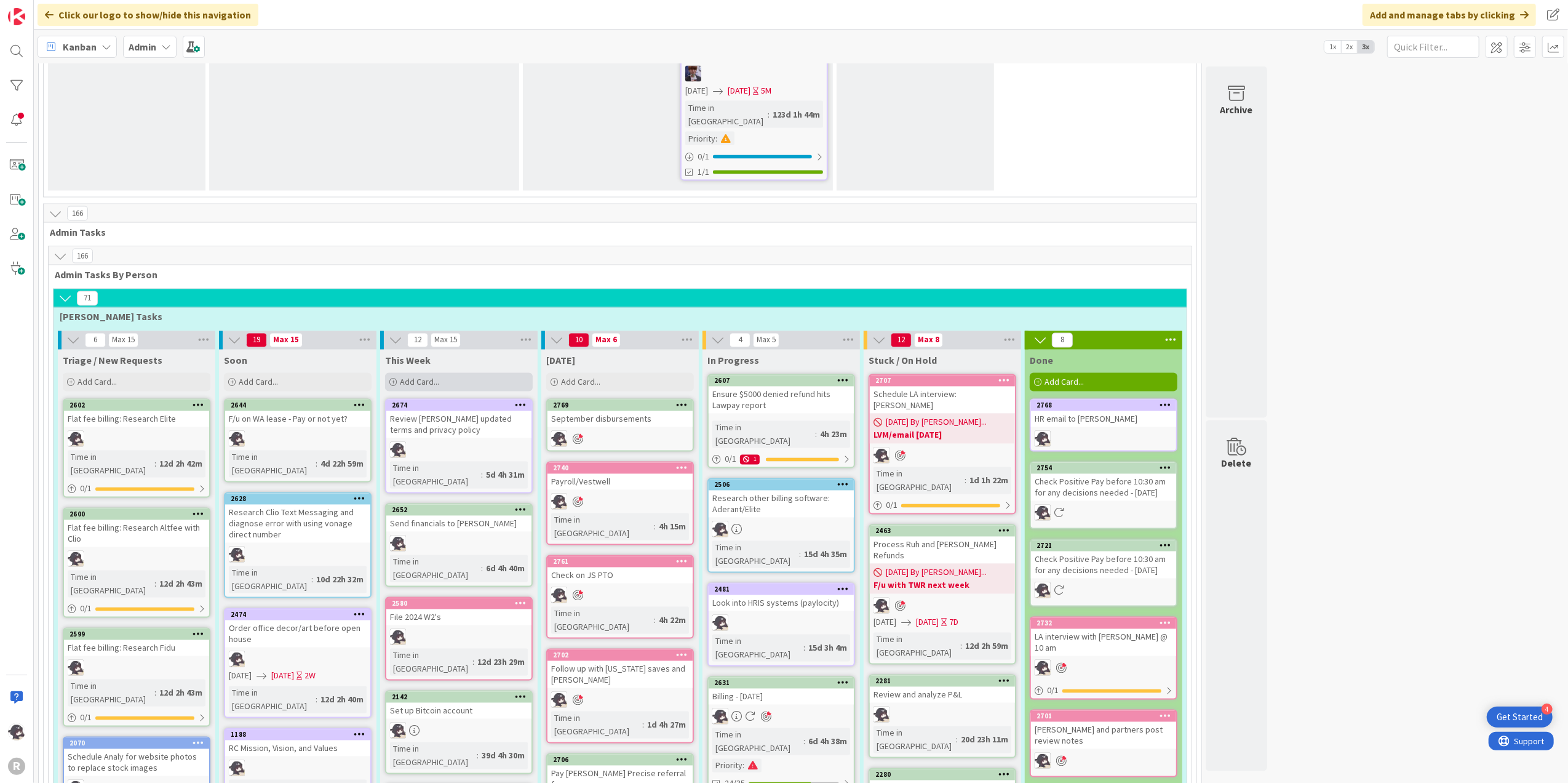
click at [479, 373] on div "Add Card..." at bounding box center [458, 382] width 148 height 19
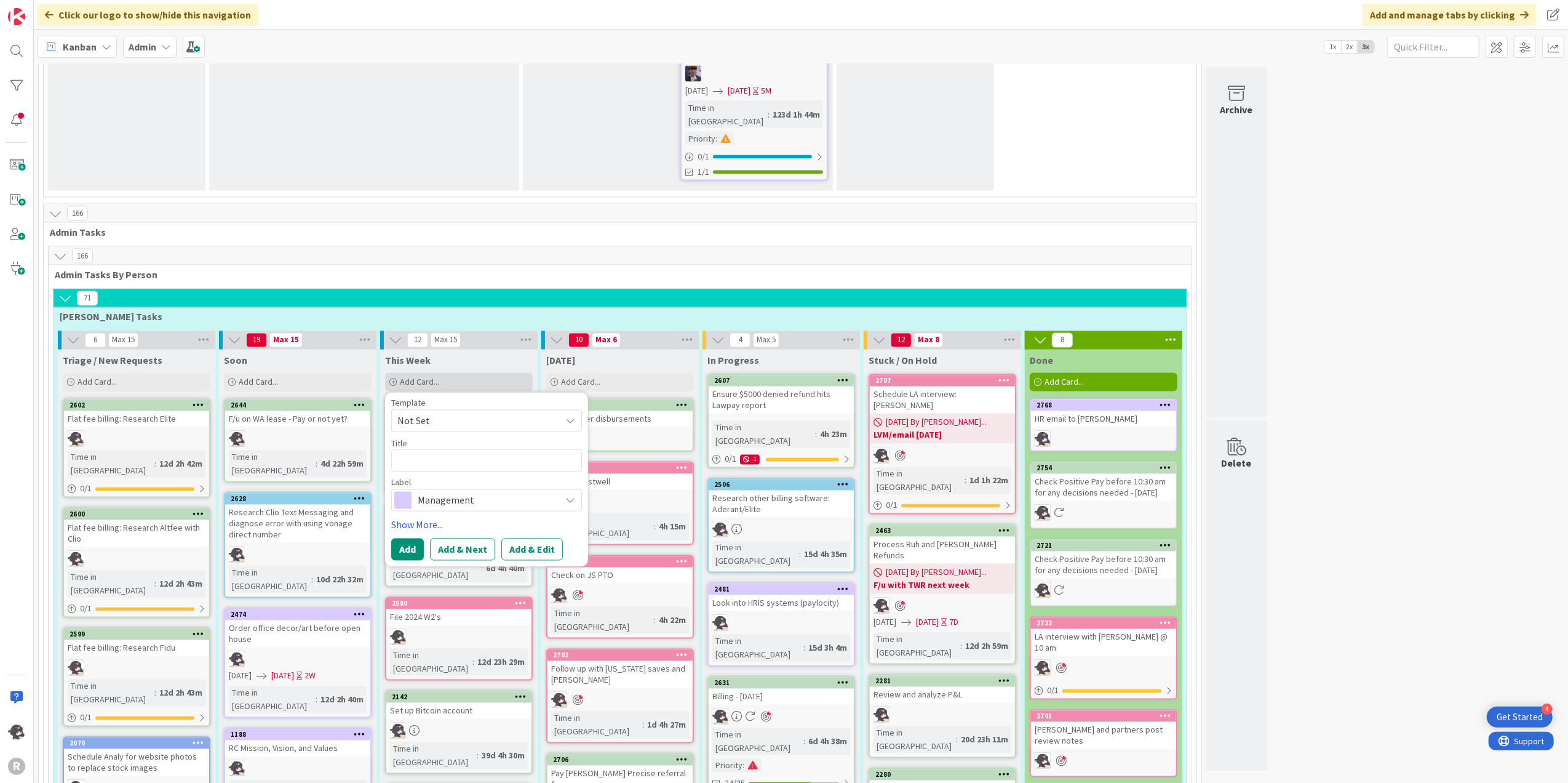
type textarea "x"
type textarea "R"
type textarea "x"
type textarea "Re"
type textarea "x"
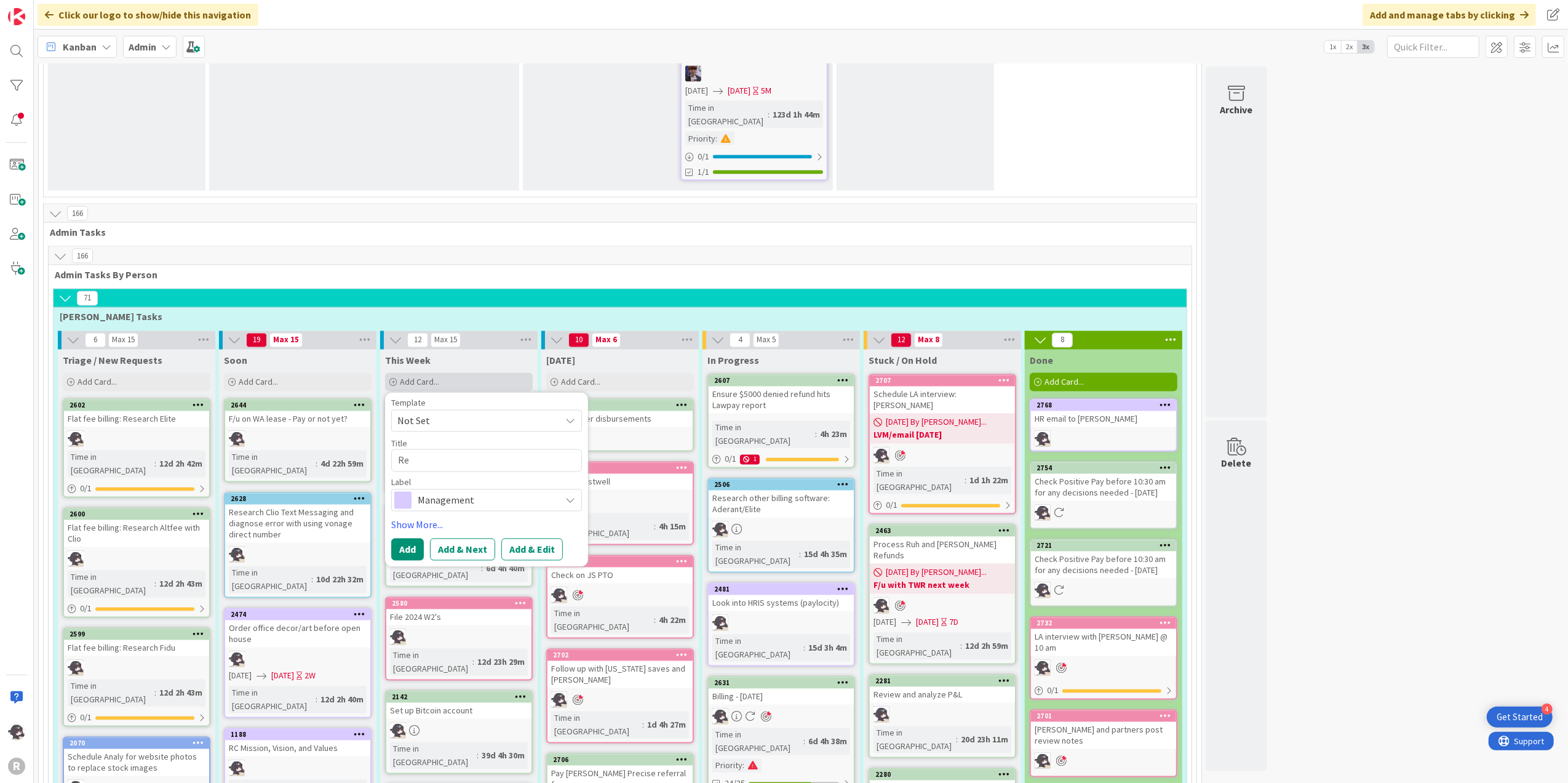
type textarea "Rev"
type textarea "x"
type textarea "Revi"
type textarea "x"
type textarea "Review"
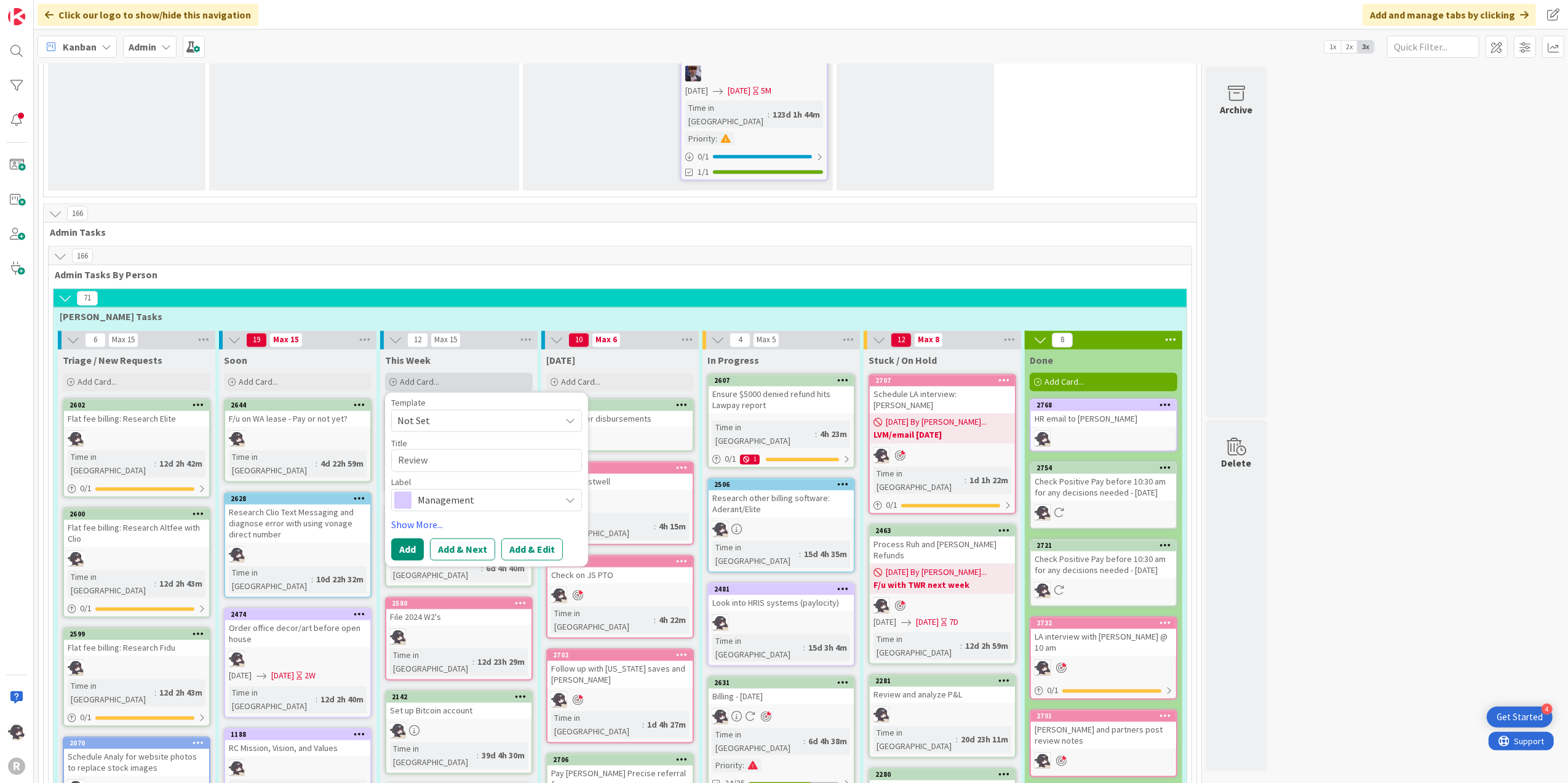
type textarea "x"
type textarea "Review"
type textarea "x"
type textarea "Review P"
type textarea "x"
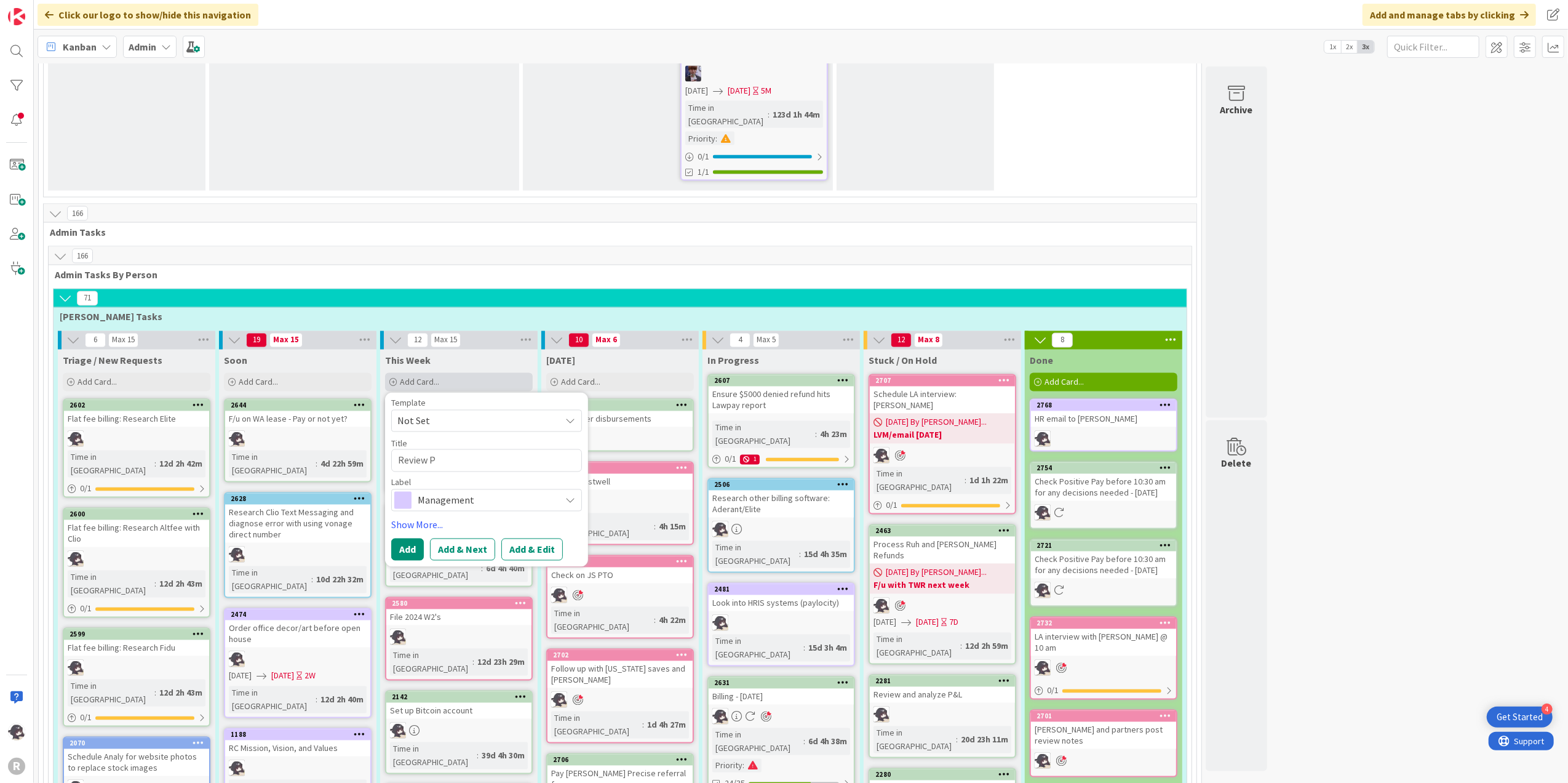
type textarea "Review P&"
type textarea "x"
type textarea "Review P&L"
click at [431, 492] on span "Management" at bounding box center [485, 500] width 136 height 17
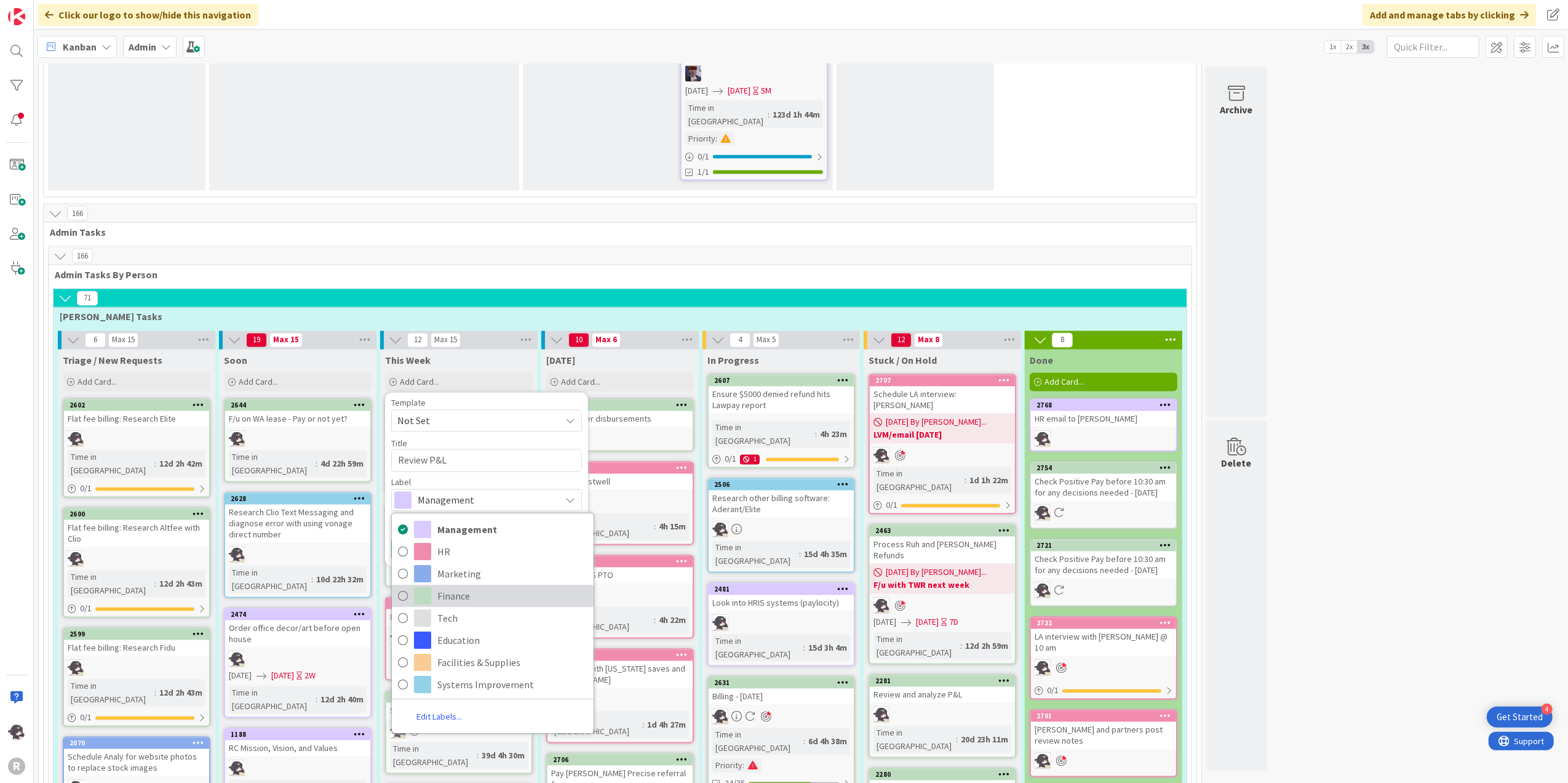
click at [459, 586] on span "Finance" at bounding box center [513, 596] width 150 height 19
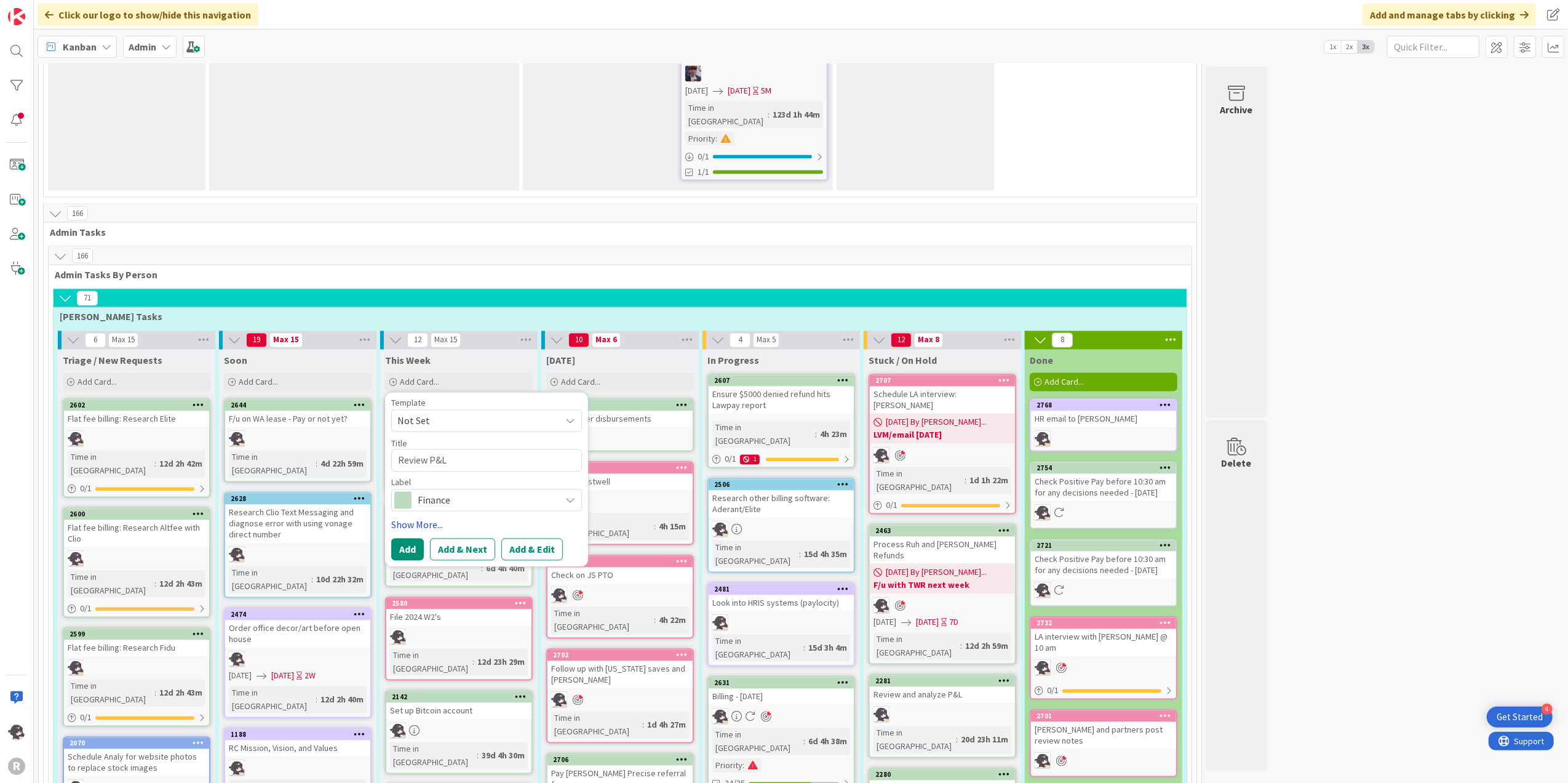
click at [424, 517] on link "Show More..." at bounding box center [486, 524] width 190 height 15
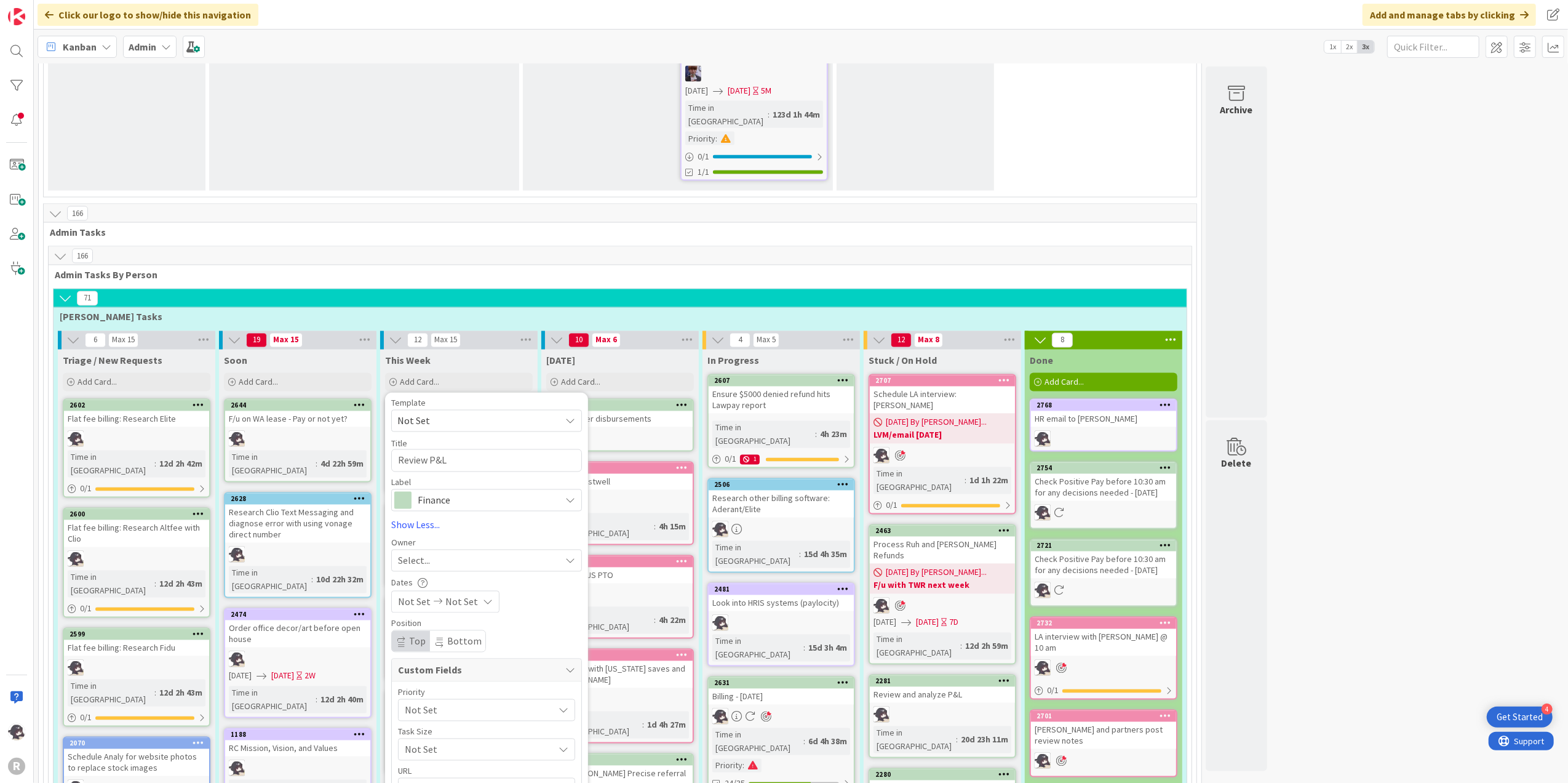
click at [426, 553] on span "Select..." at bounding box center [413, 560] width 32 height 15
click at [441, 631] on span "[PERSON_NAME]" at bounding box center [468, 640] width 60 height 19
type textarea "x"
